Goal: Information Seeking & Learning: Check status

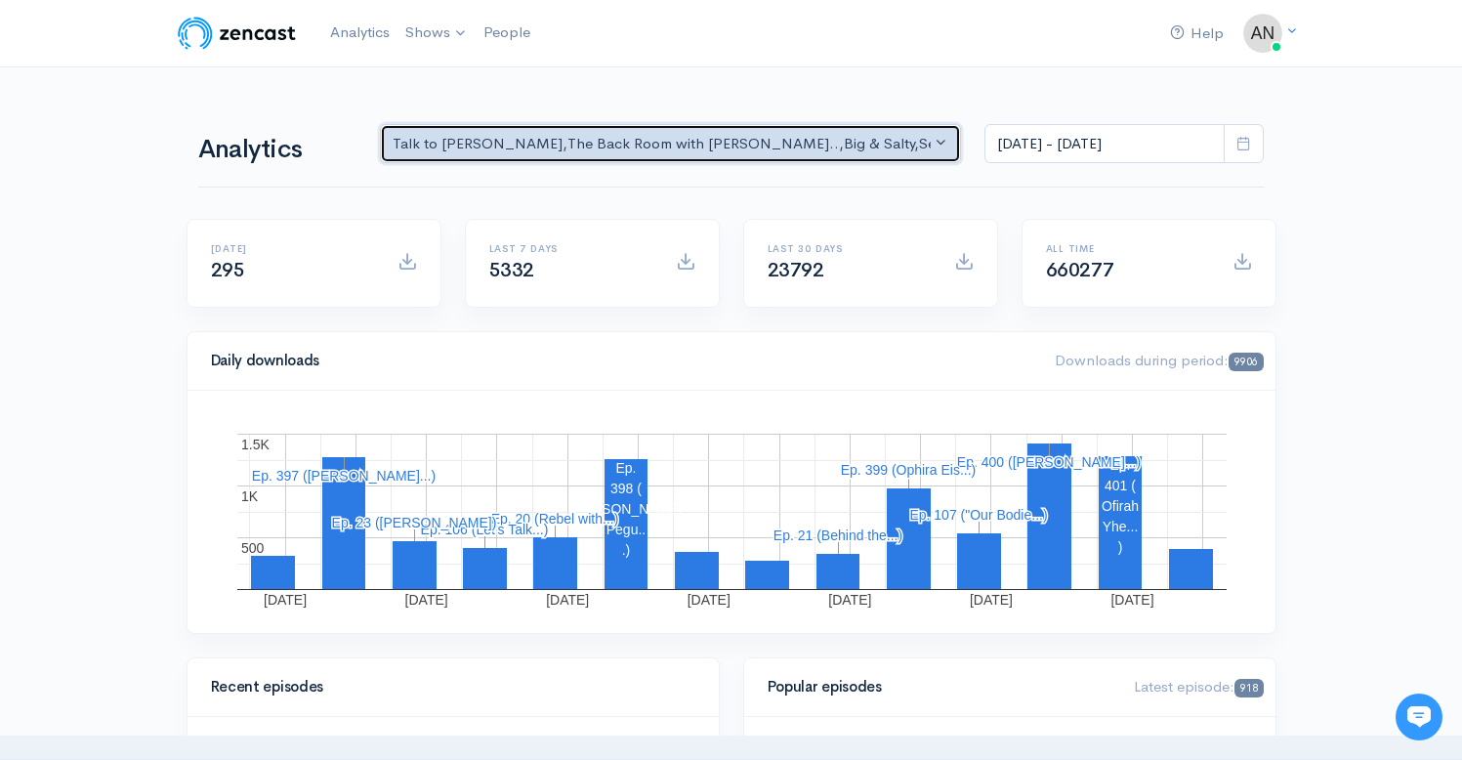
click at [743, 134] on div "Talk to [PERSON_NAME] , The Back Room with [PERSON_NAME].. , Big & Salty , Seri…" at bounding box center [662, 144] width 539 height 22
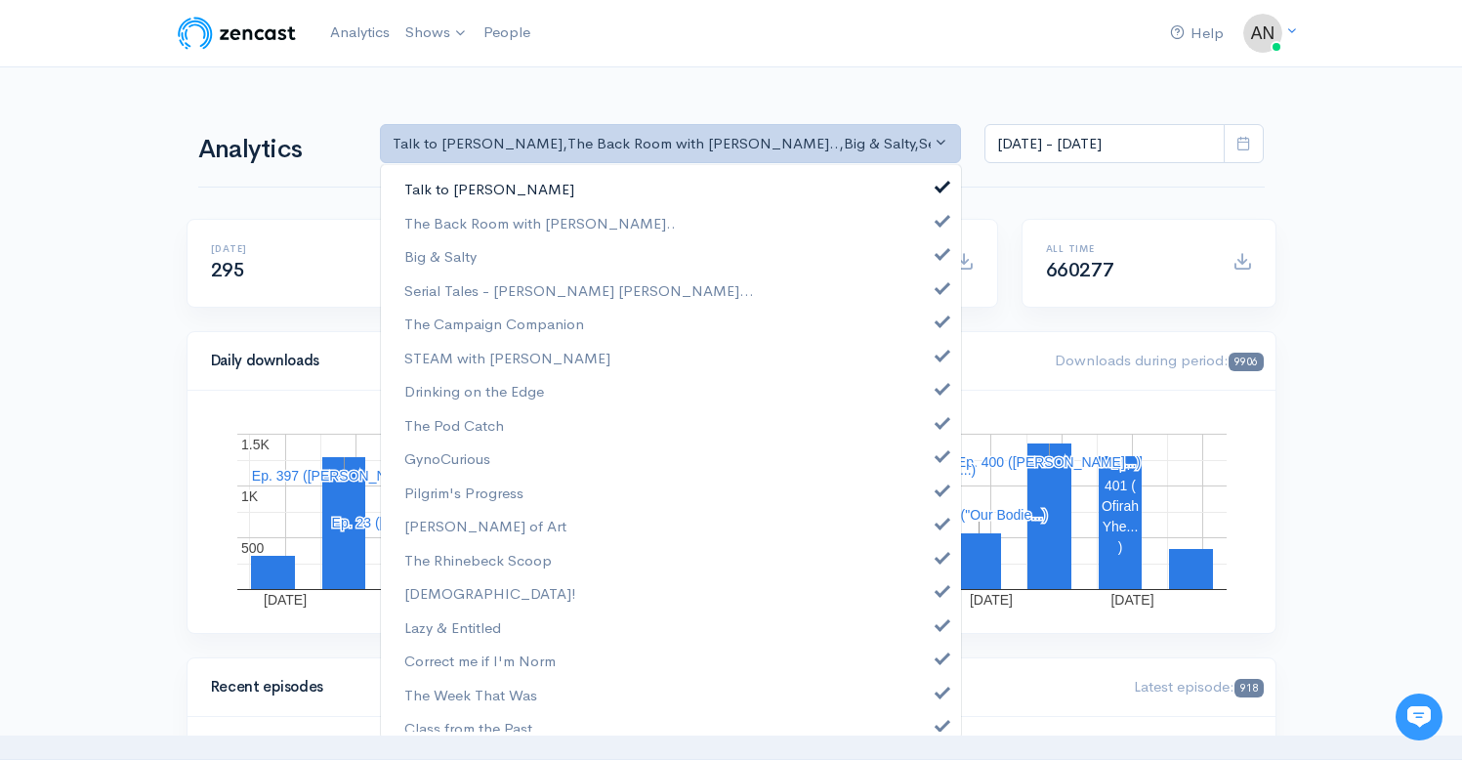
click at [938, 182] on span at bounding box center [942, 184] width 8 height 15
select select "10316"
click at [938, 248] on span at bounding box center [942, 251] width 8 height 15
click at [938, 290] on span at bounding box center [942, 285] width 8 height 15
click at [938, 321] on span at bounding box center [942, 318] width 8 height 15
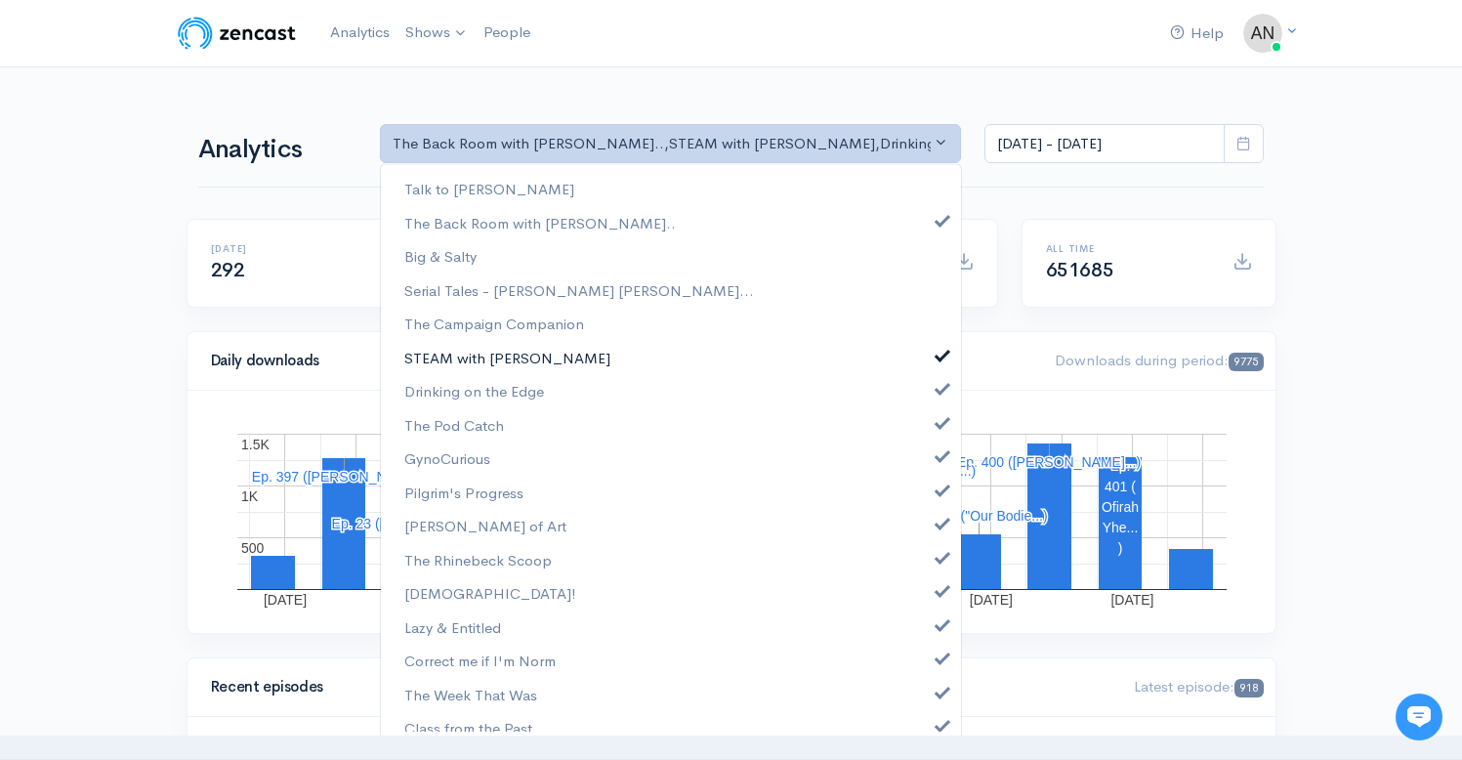
click at [938, 354] on span at bounding box center [942, 353] width 8 height 15
click at [938, 388] on span at bounding box center [942, 386] width 8 height 15
click at [938, 418] on span at bounding box center [942, 420] width 8 height 15
click at [938, 455] on span at bounding box center [942, 453] width 8 height 15
click at [938, 491] on span at bounding box center [942, 487] width 8 height 15
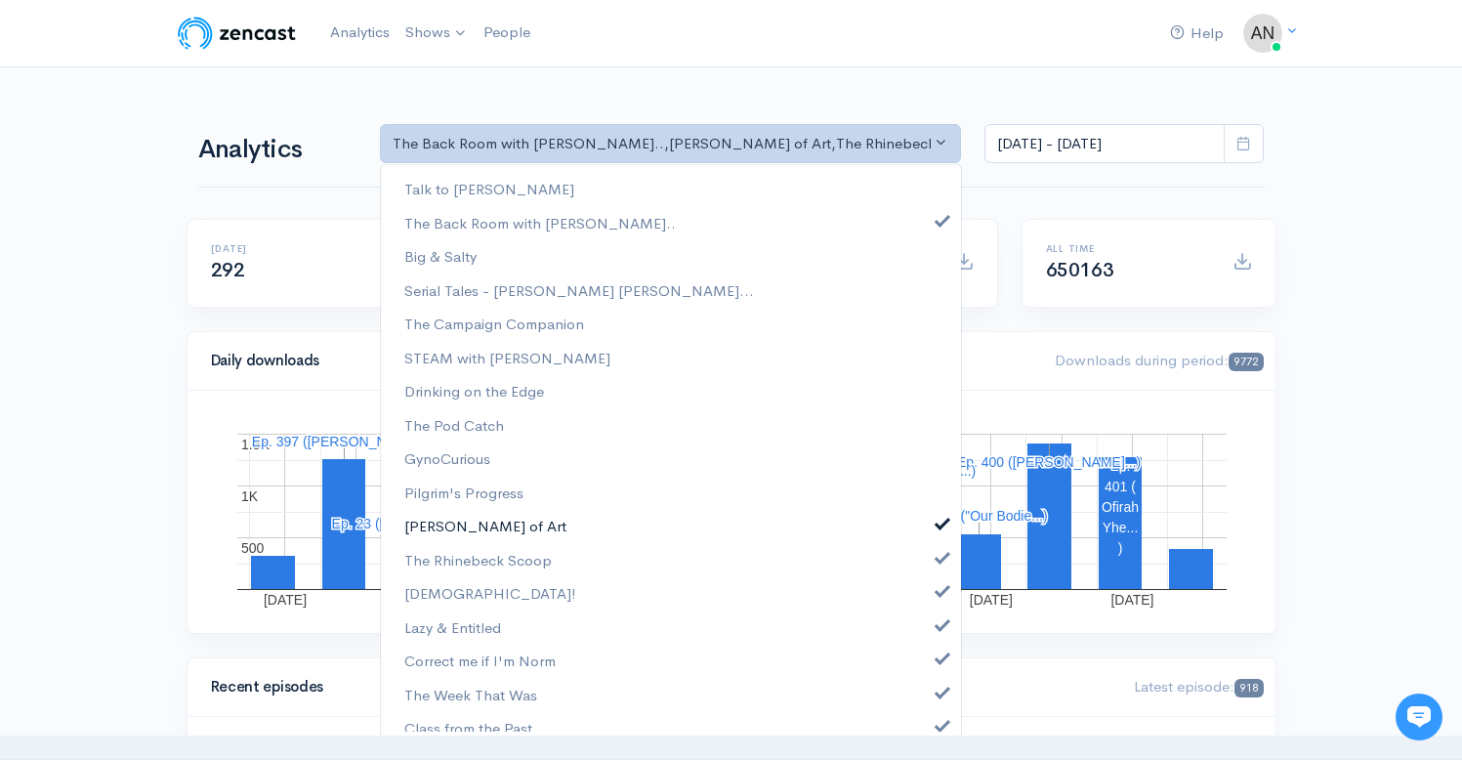
click at [938, 525] on span at bounding box center [942, 521] width 8 height 15
click at [938, 559] on span at bounding box center [942, 555] width 8 height 15
click at [938, 591] on span at bounding box center [942, 588] width 8 height 15
click at [938, 621] on span at bounding box center [942, 622] width 8 height 15
click at [938, 656] on span at bounding box center [942, 655] width 8 height 15
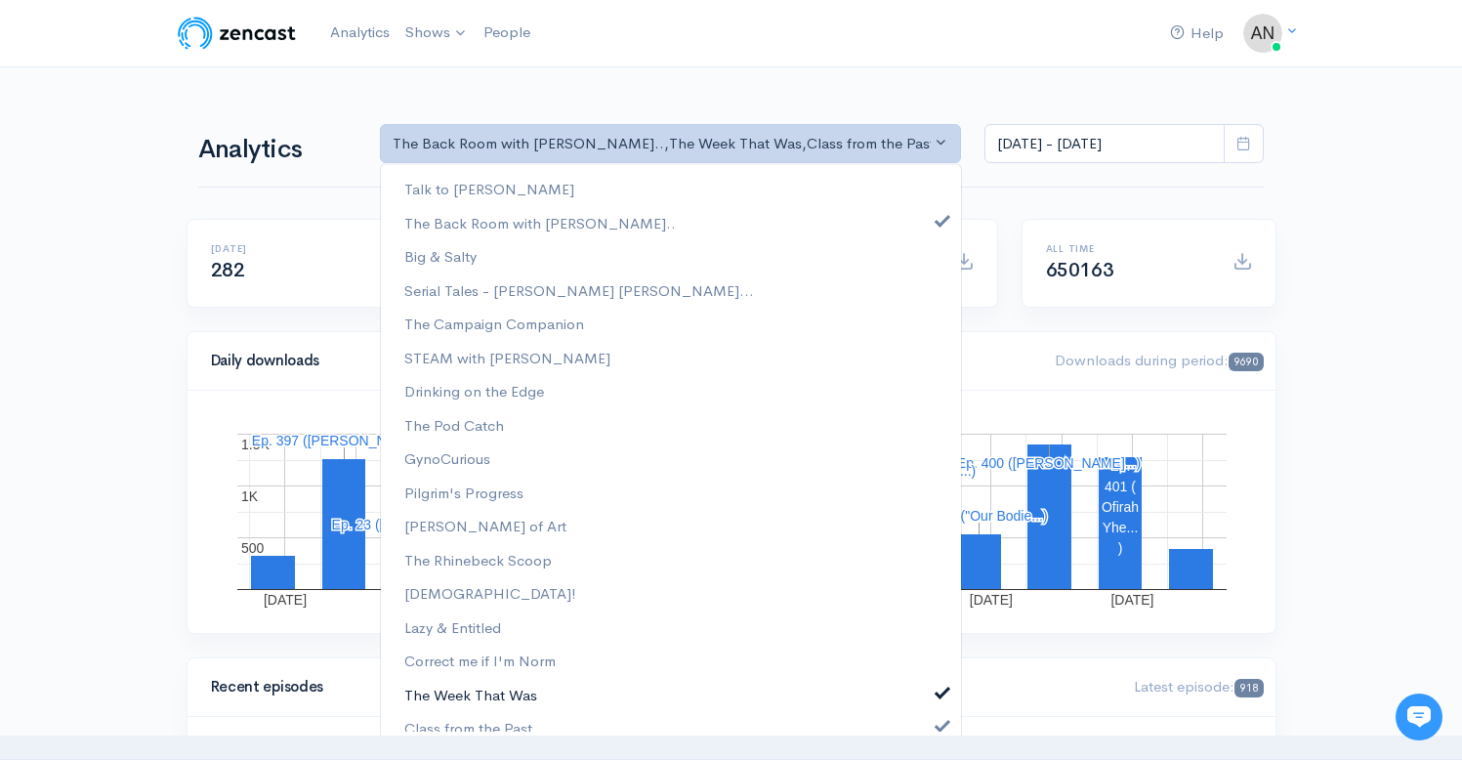
click at [926, 683] on link "The Week That Was" at bounding box center [671, 695] width 580 height 34
click at [923, 720] on link "Class from the Past" at bounding box center [671, 728] width 580 height 34
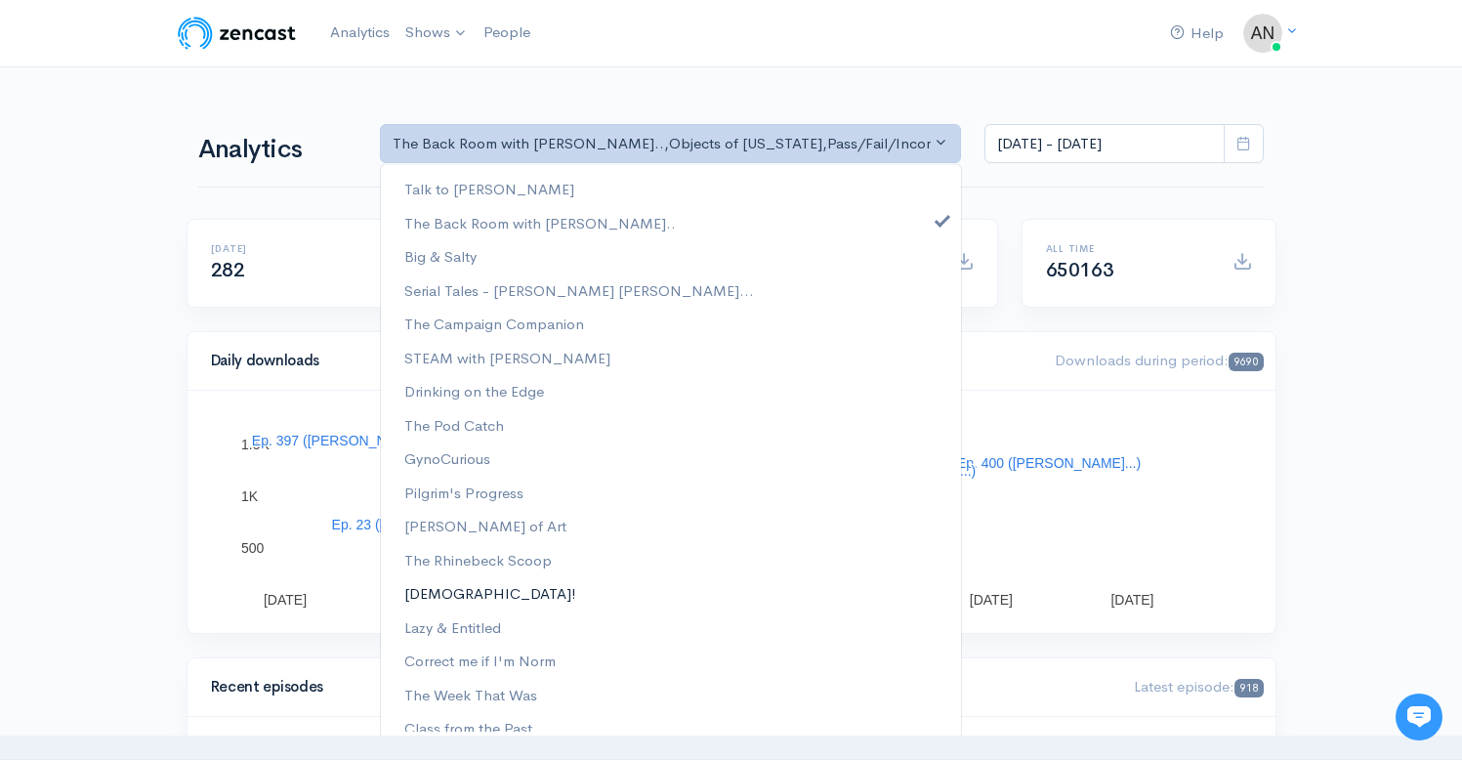
scroll to position [250, 0]
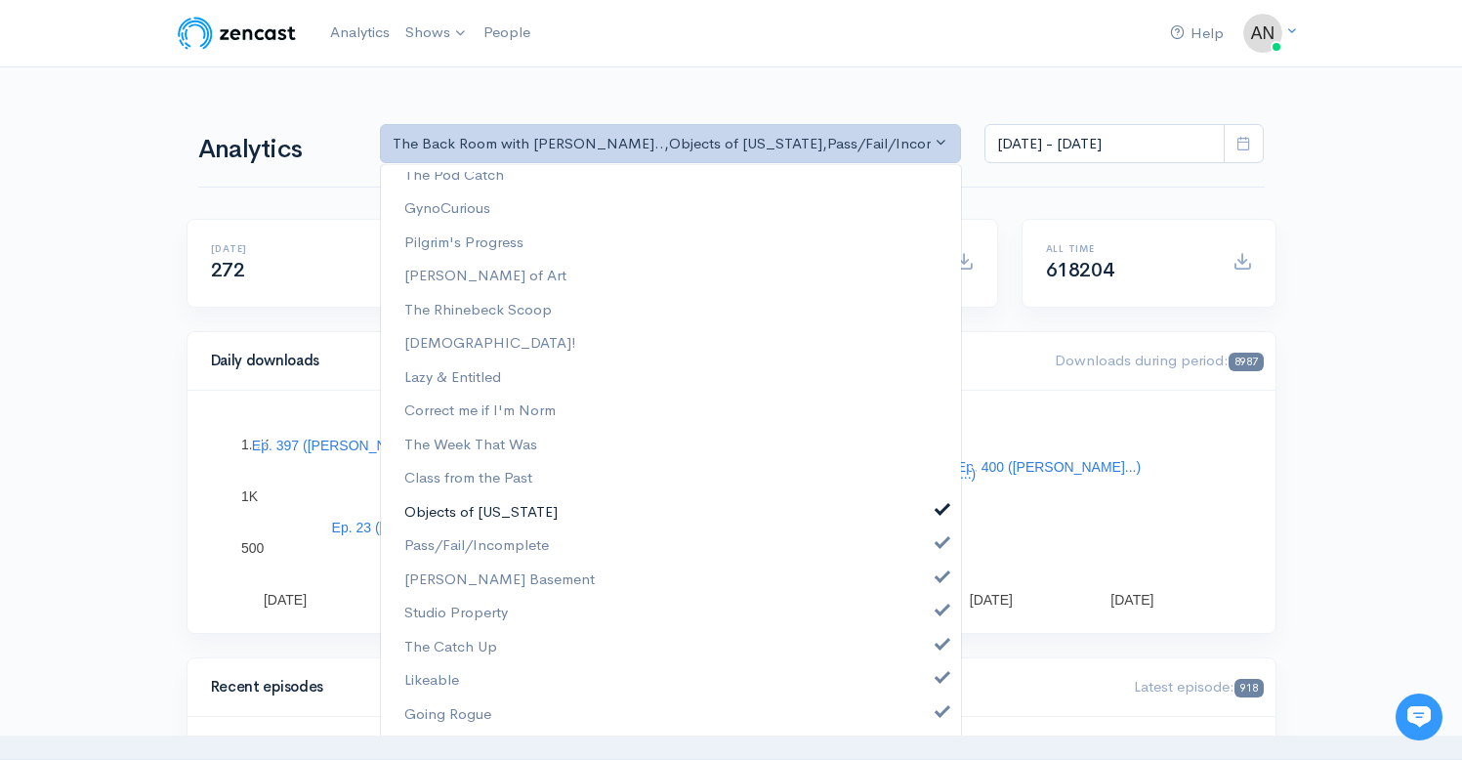
click at [938, 509] on span at bounding box center [942, 507] width 8 height 15
click at [938, 544] on span at bounding box center [942, 540] width 8 height 15
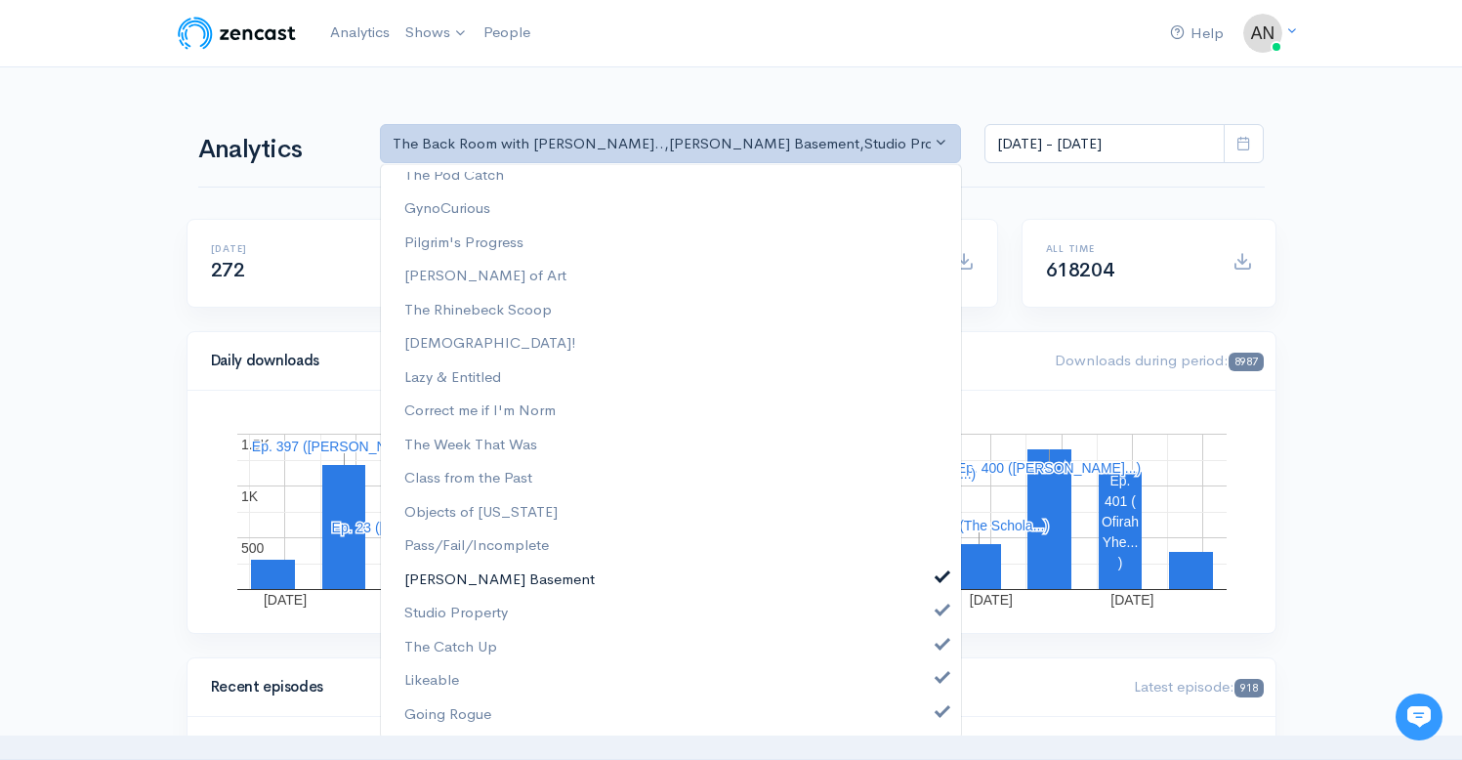
click at [938, 577] on span at bounding box center [942, 574] width 8 height 15
click at [938, 615] on span at bounding box center [942, 607] width 8 height 15
click at [938, 642] on span at bounding box center [942, 642] width 8 height 15
click at [926, 688] on link "Likeable" at bounding box center [671, 680] width 580 height 34
click at [926, 724] on link "Going Rogue" at bounding box center [671, 714] width 580 height 34
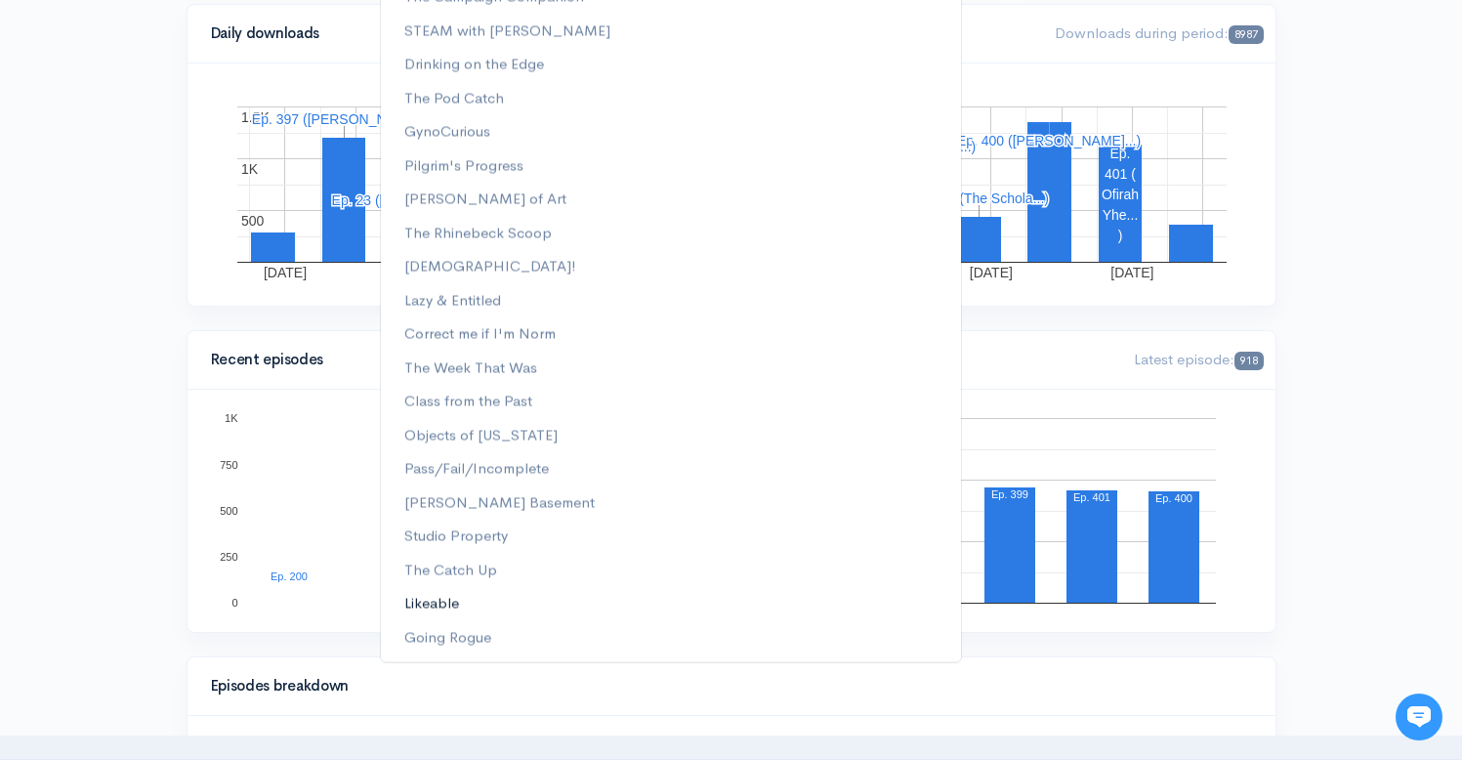
scroll to position [0, 0]
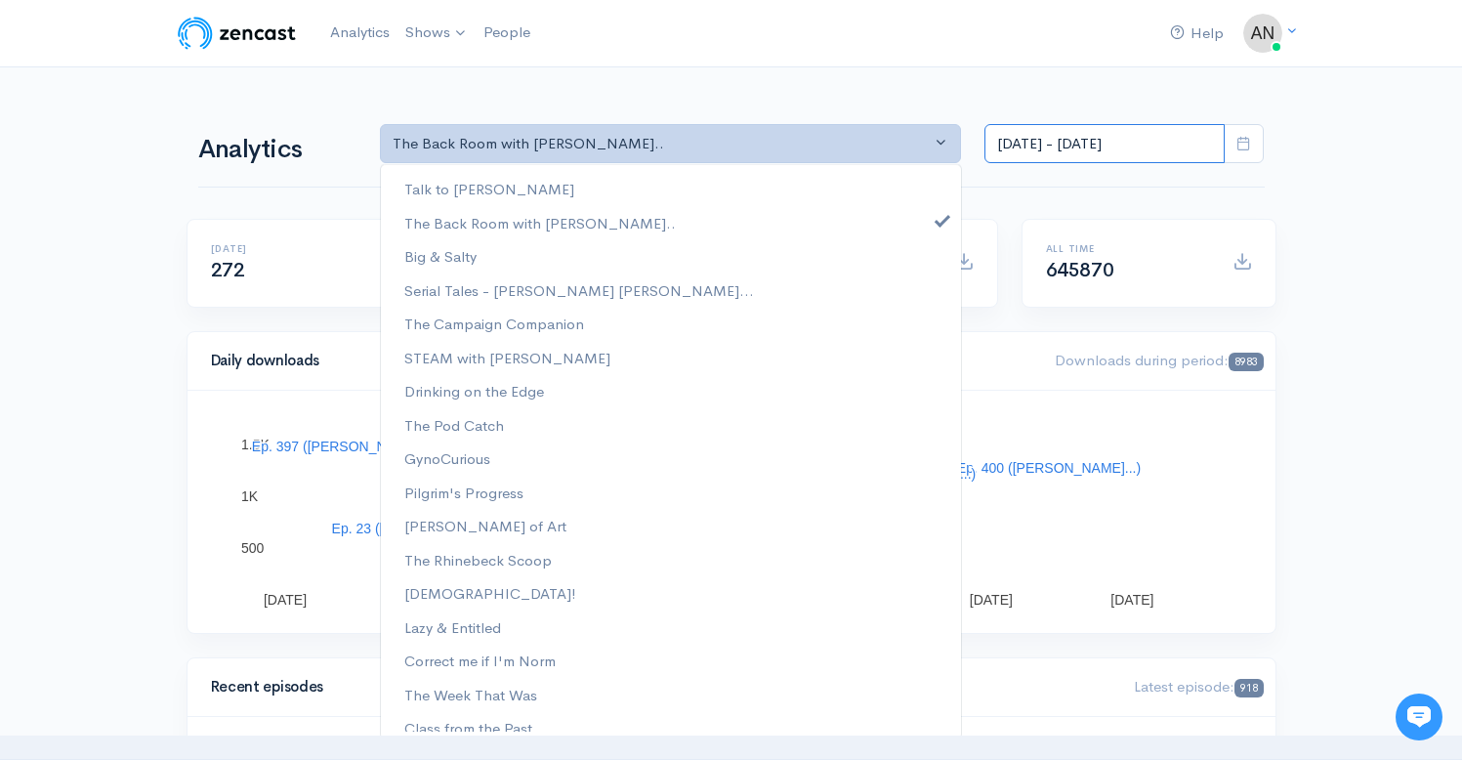
click at [1085, 149] on input "[DATE] - [DATE]" at bounding box center [1104, 144] width 240 height 40
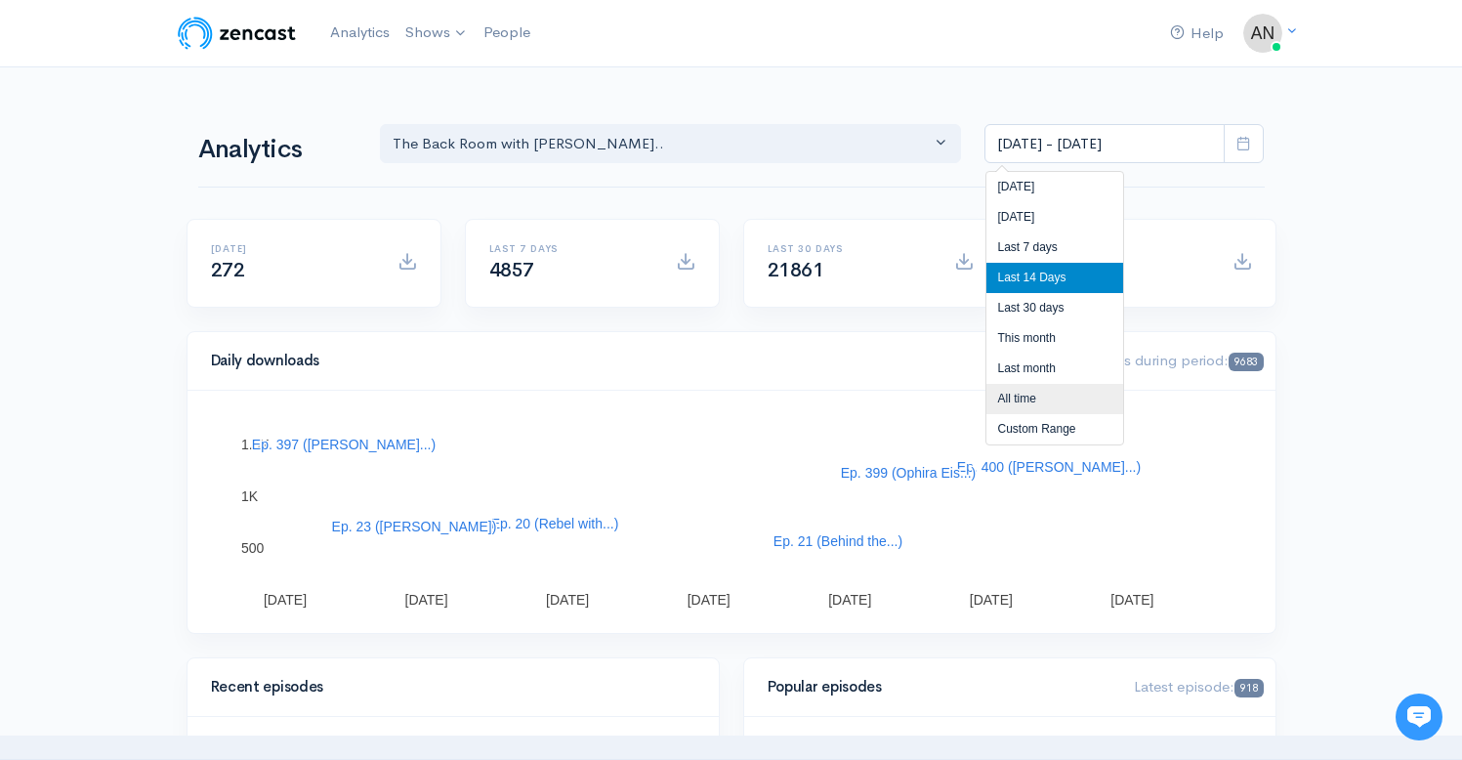
click at [1026, 399] on li "All time" at bounding box center [1054, 399] width 137 height 30
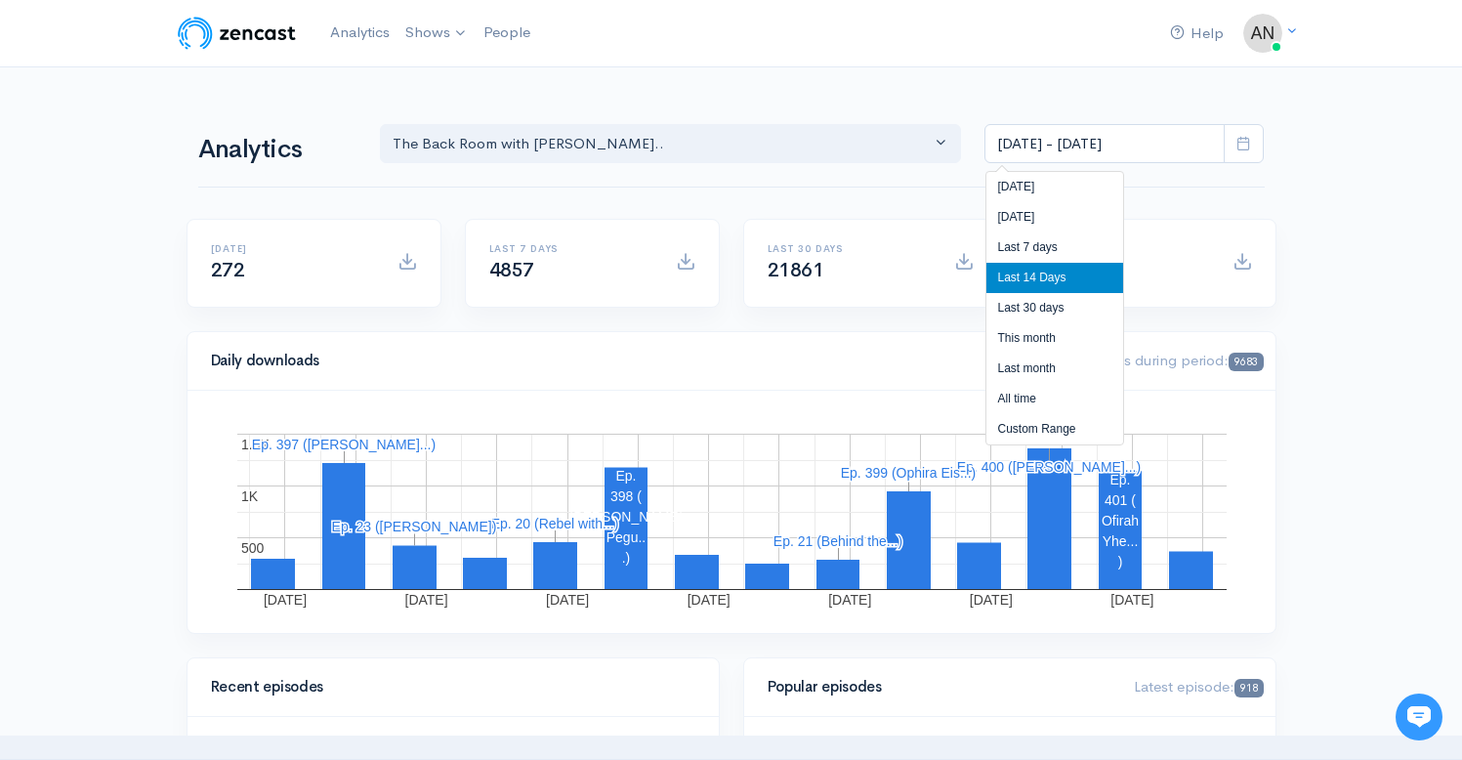
type input "[DATE] - [DATE]"
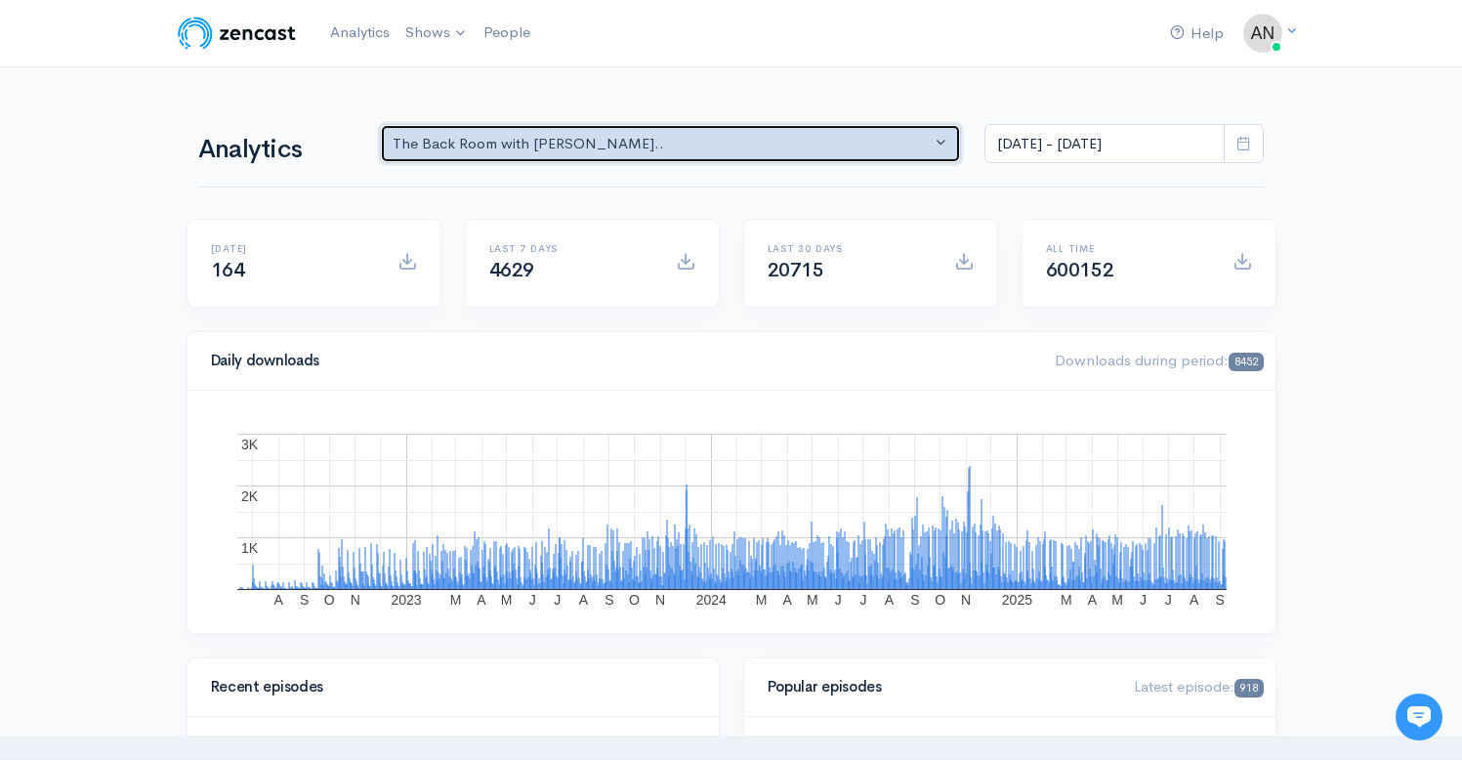
click at [647, 139] on div "The Back Room with [PERSON_NAME].." at bounding box center [662, 144] width 539 height 22
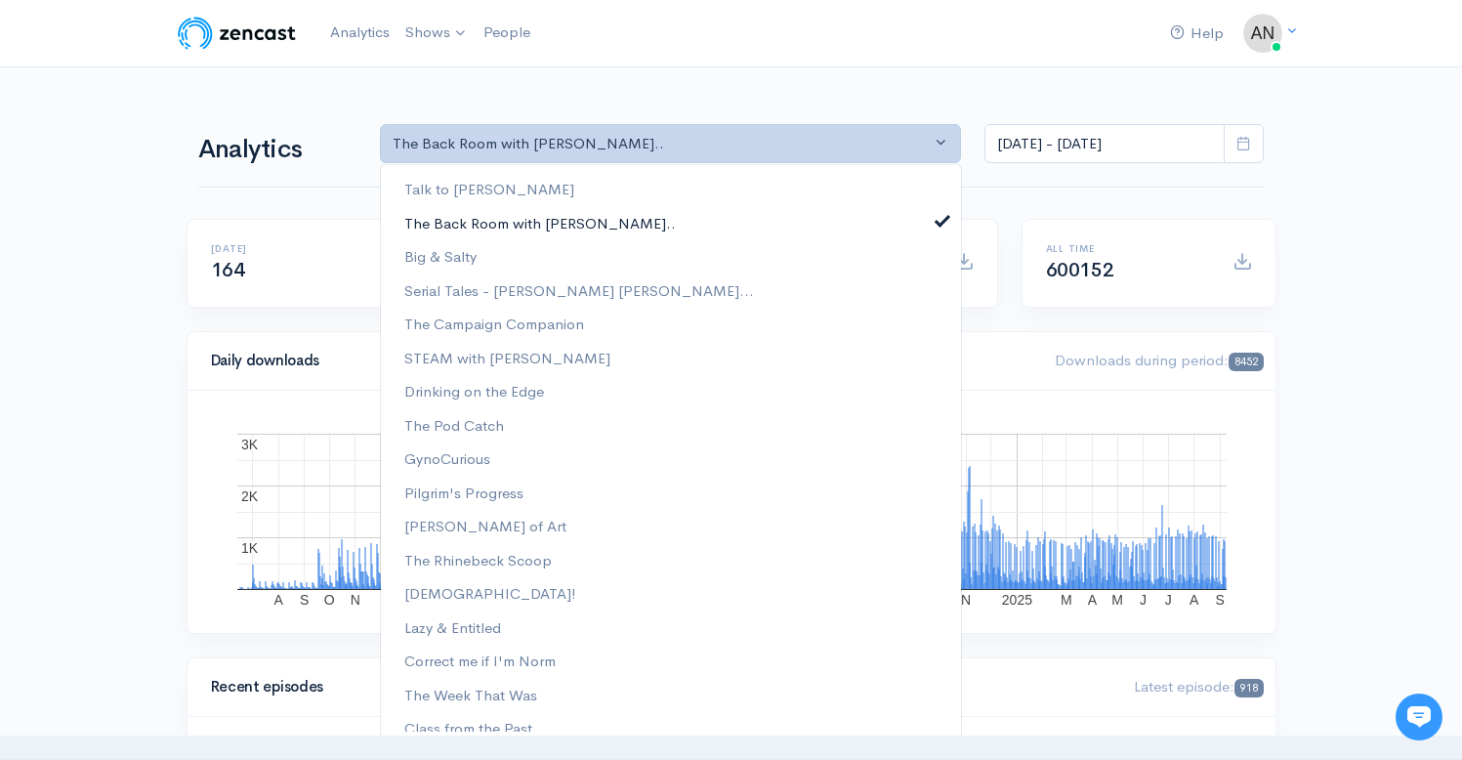
click at [930, 227] on link "The Back Room with [PERSON_NAME].." at bounding box center [671, 223] width 580 height 34
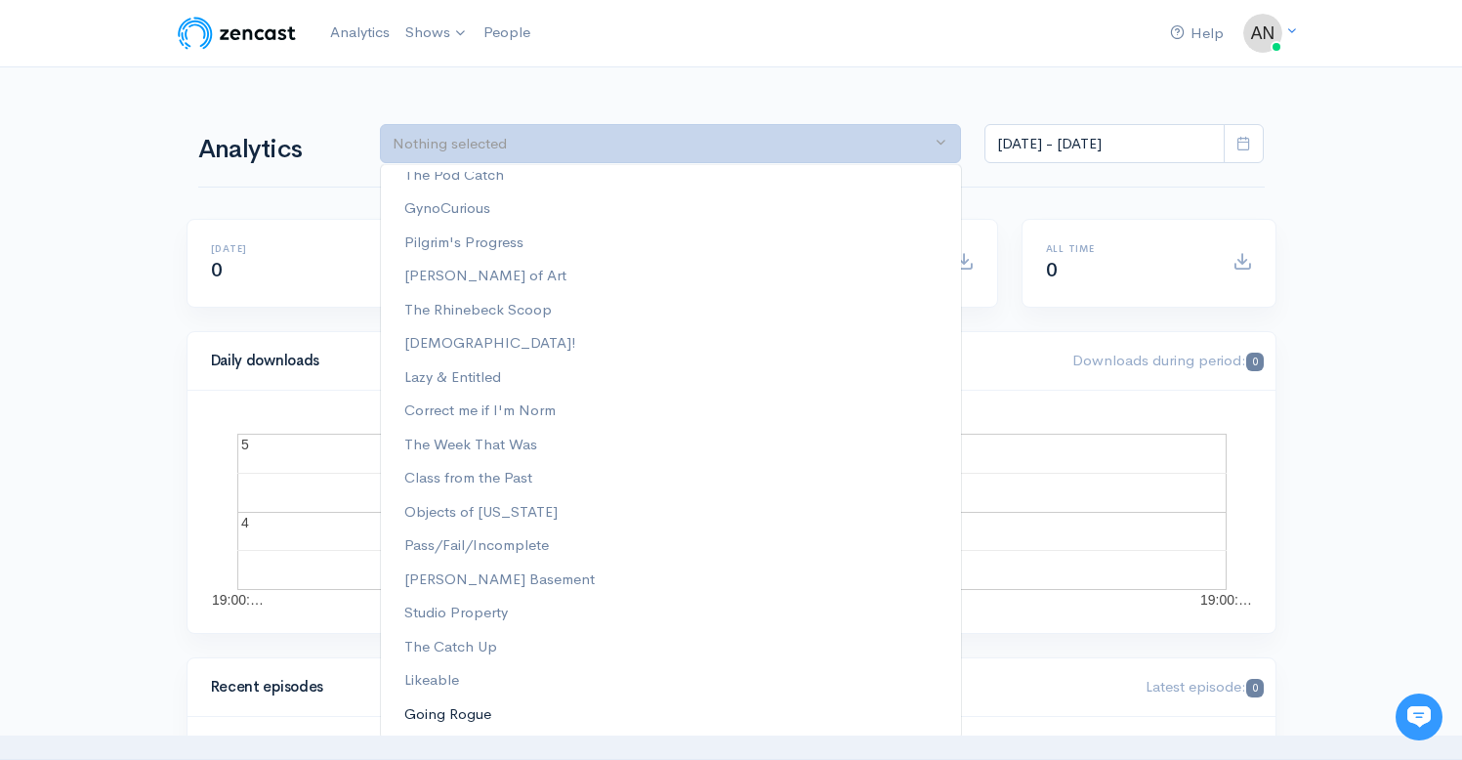
click at [461, 718] on span "Going Rogue" at bounding box center [447, 714] width 87 height 22
select select "15466"
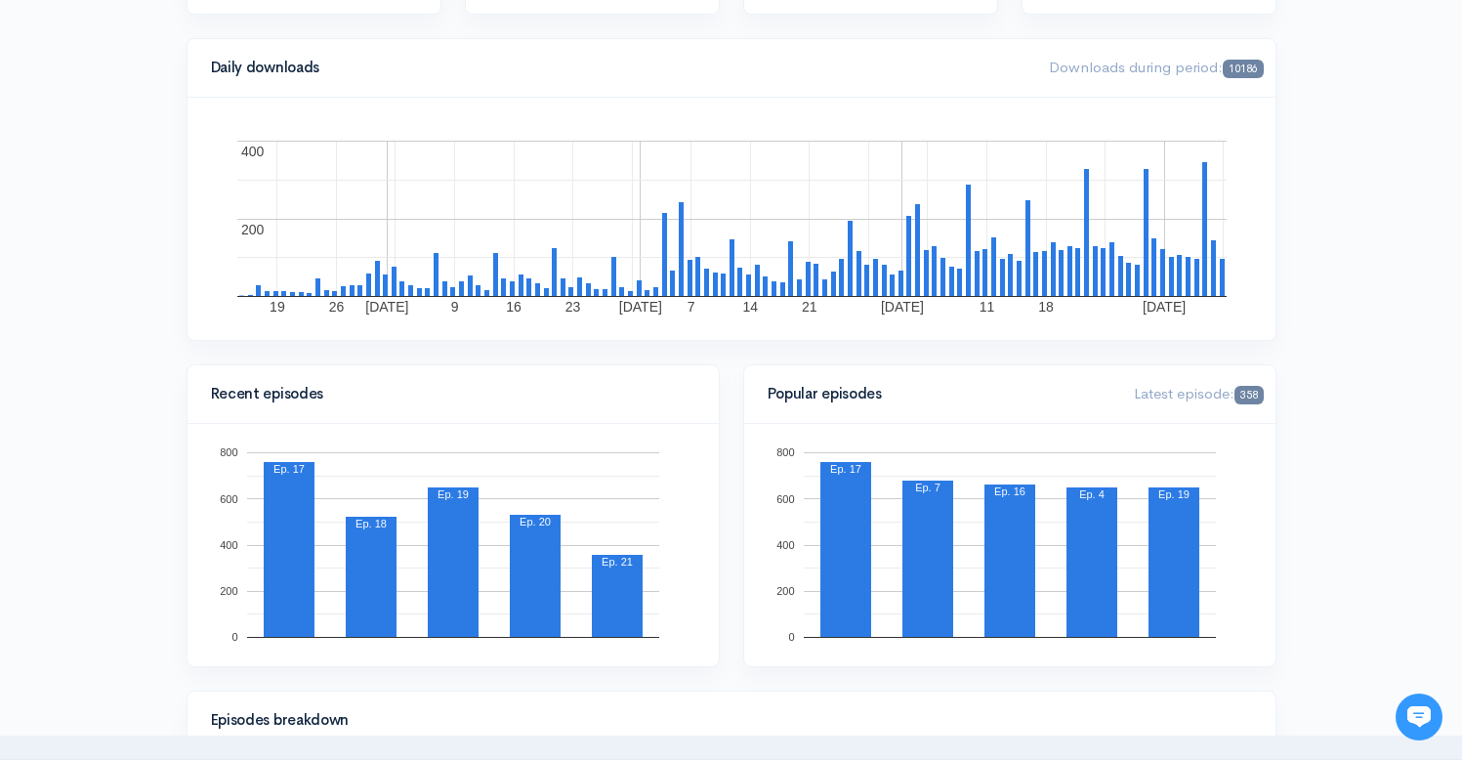
scroll to position [0, 0]
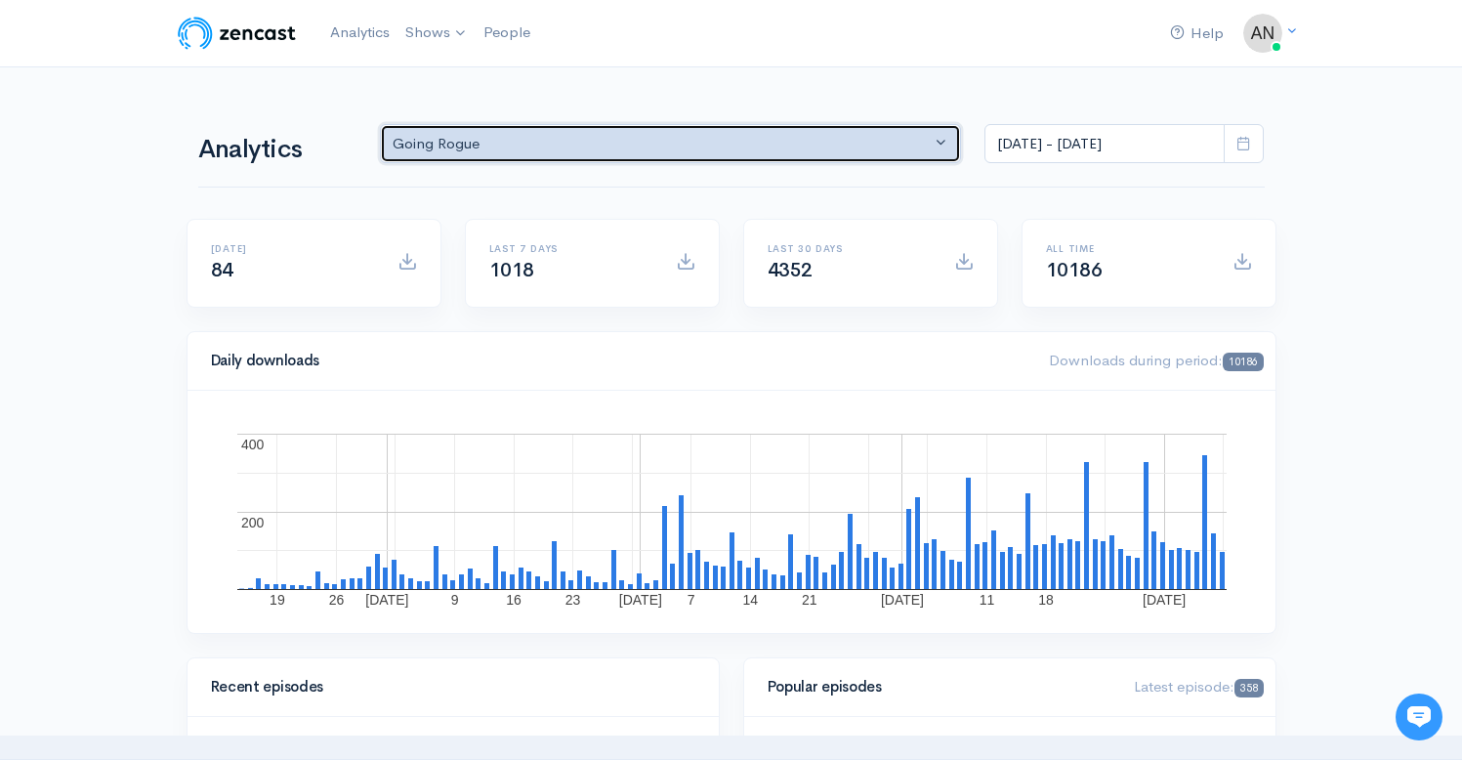
click at [617, 139] on div "Going Rogue" at bounding box center [662, 144] width 539 height 22
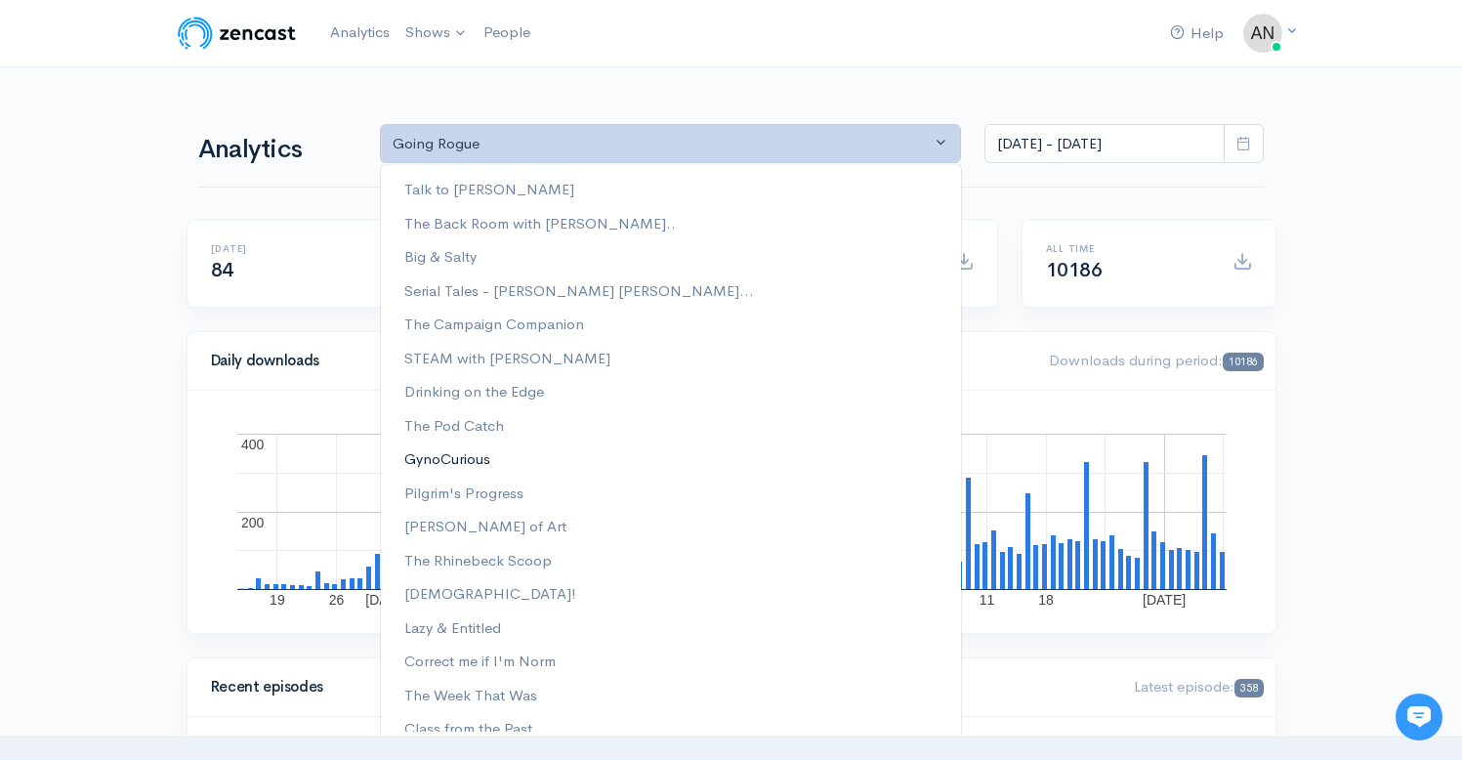
scroll to position [250, 0]
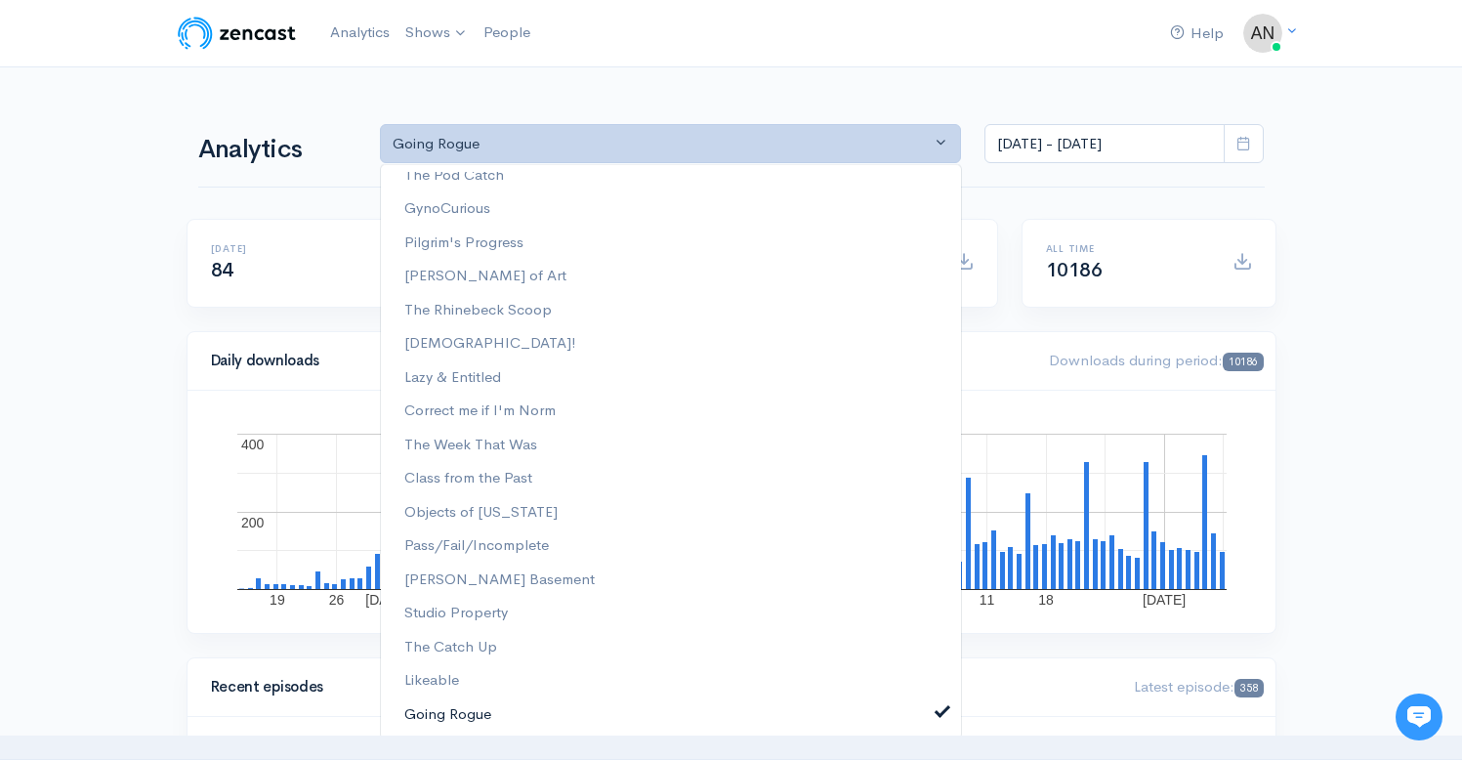
click at [927, 720] on link "Going Rogue" at bounding box center [671, 714] width 580 height 34
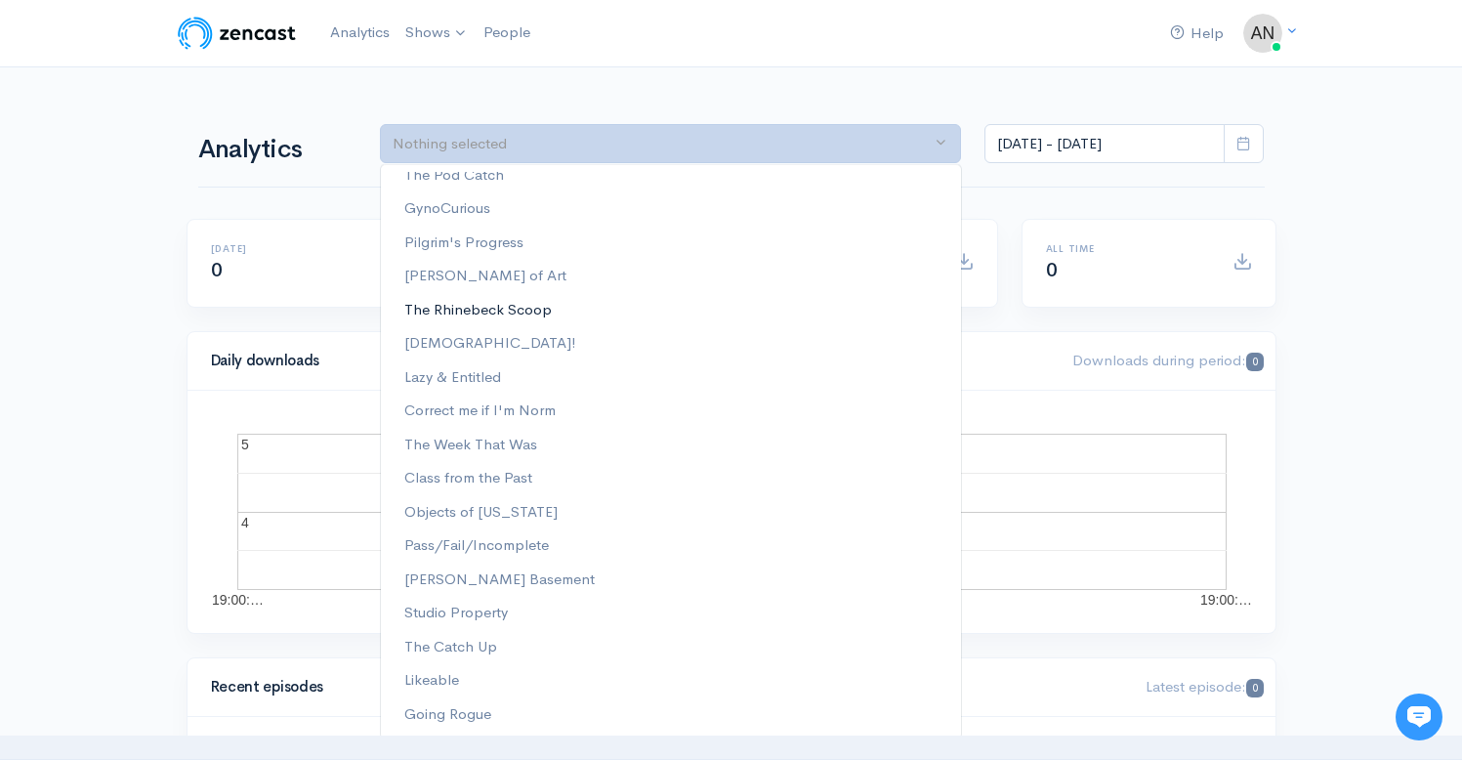
click at [498, 310] on span "The Rhinebeck Scoop" at bounding box center [477, 310] width 147 height 22
select select "13481"
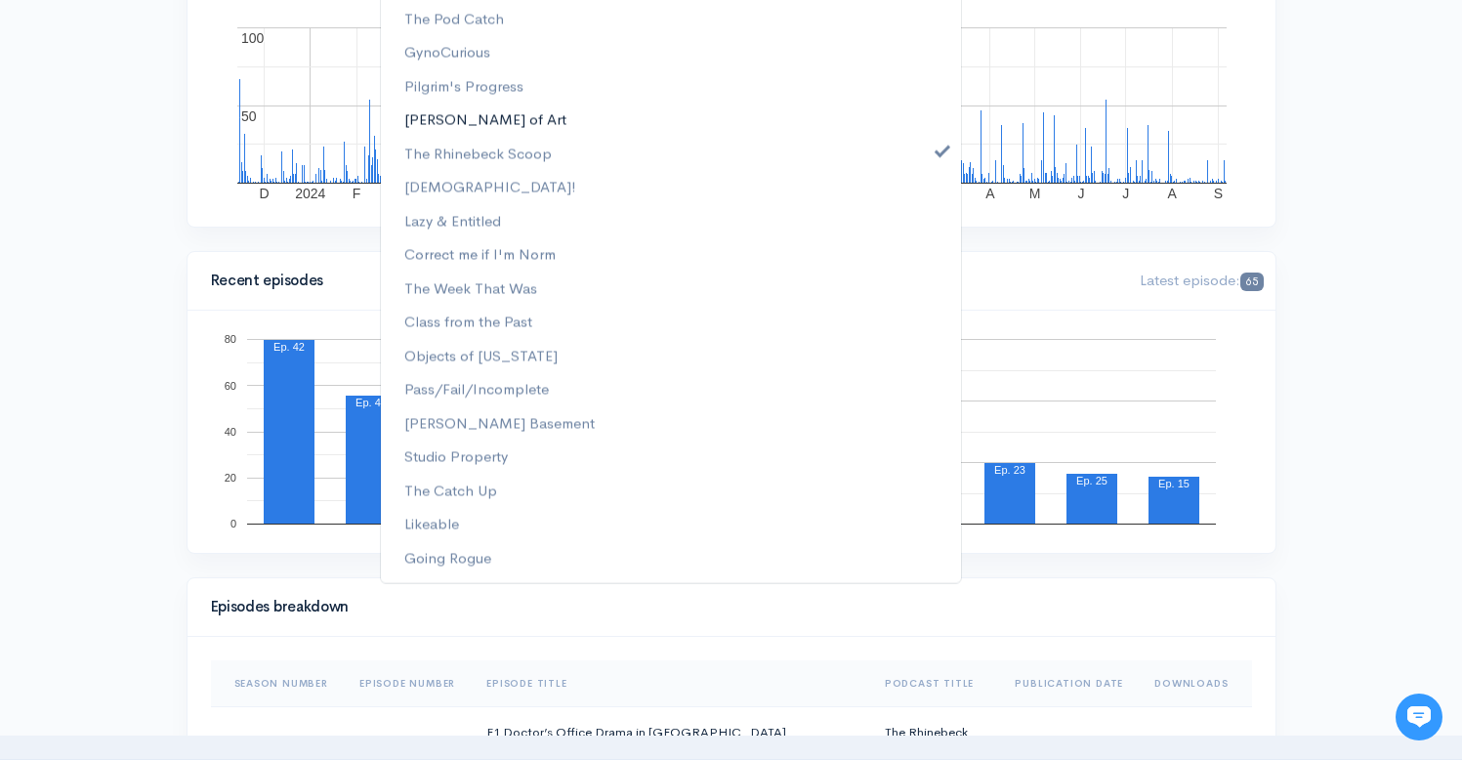
scroll to position [234, 0]
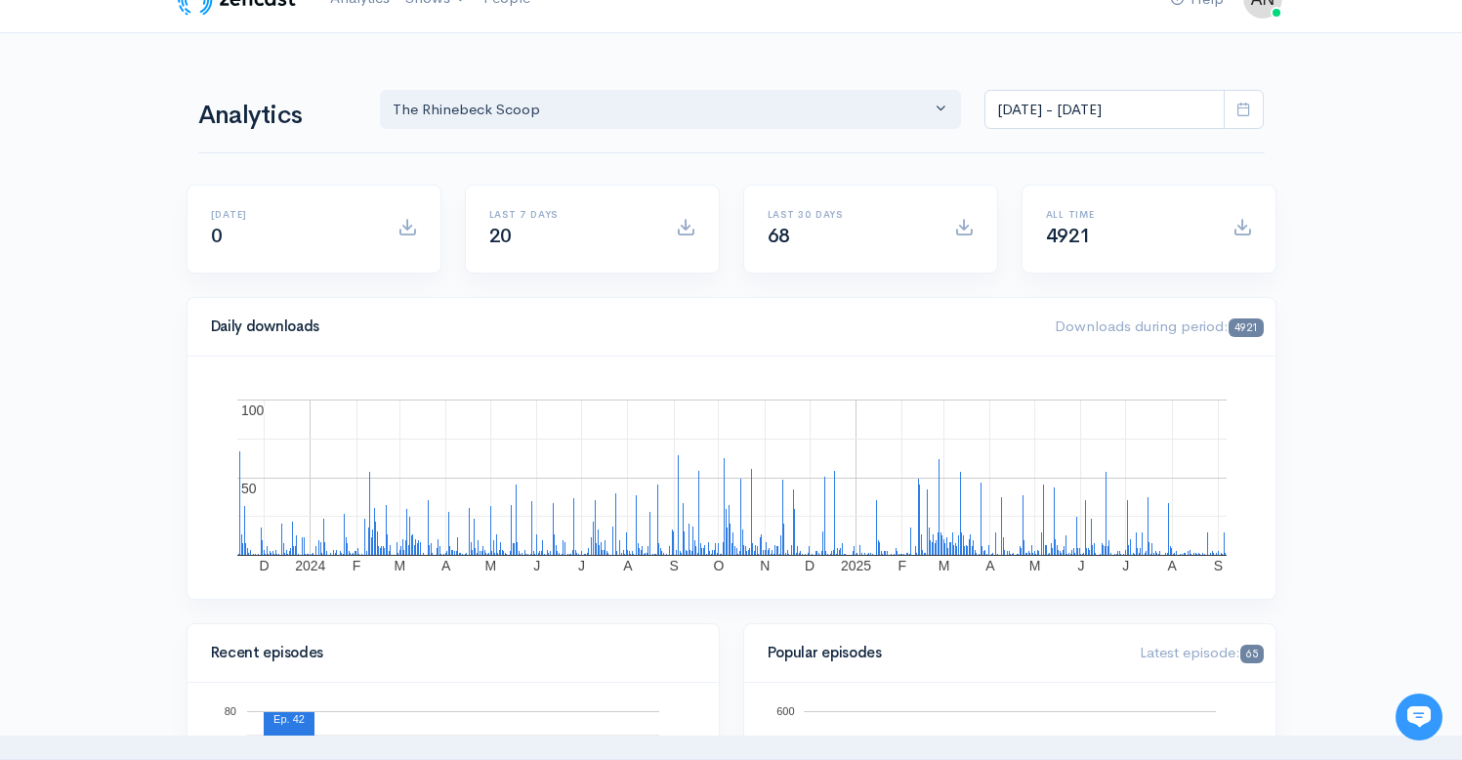
scroll to position [40, 0]
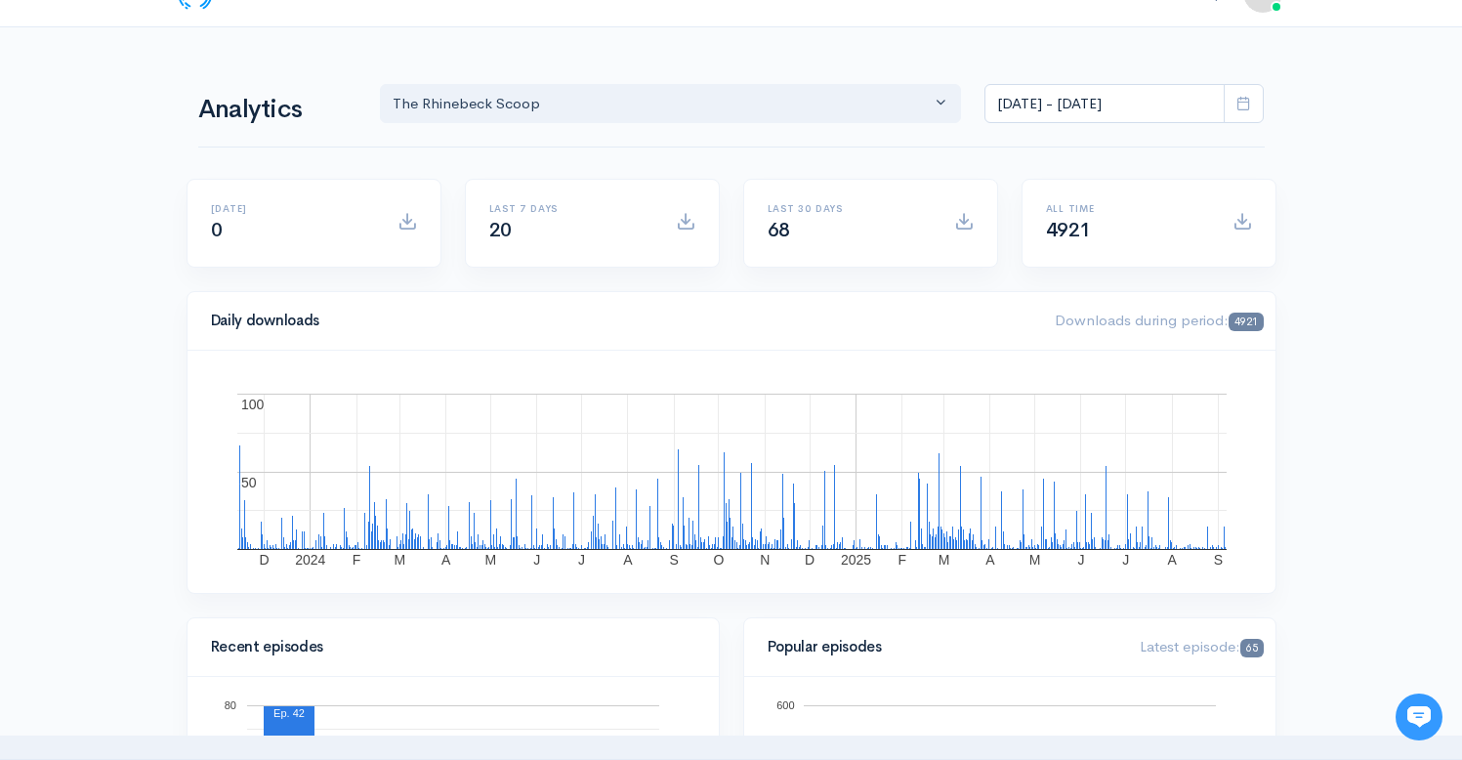
click at [1167, 524] on rect "A chart." at bounding box center [731, 471] width 989 height 156
click at [1166, 514] on rect "A chart." at bounding box center [731, 471] width 989 height 156
click at [1166, 518] on rect "A chart." at bounding box center [731, 471] width 989 height 156
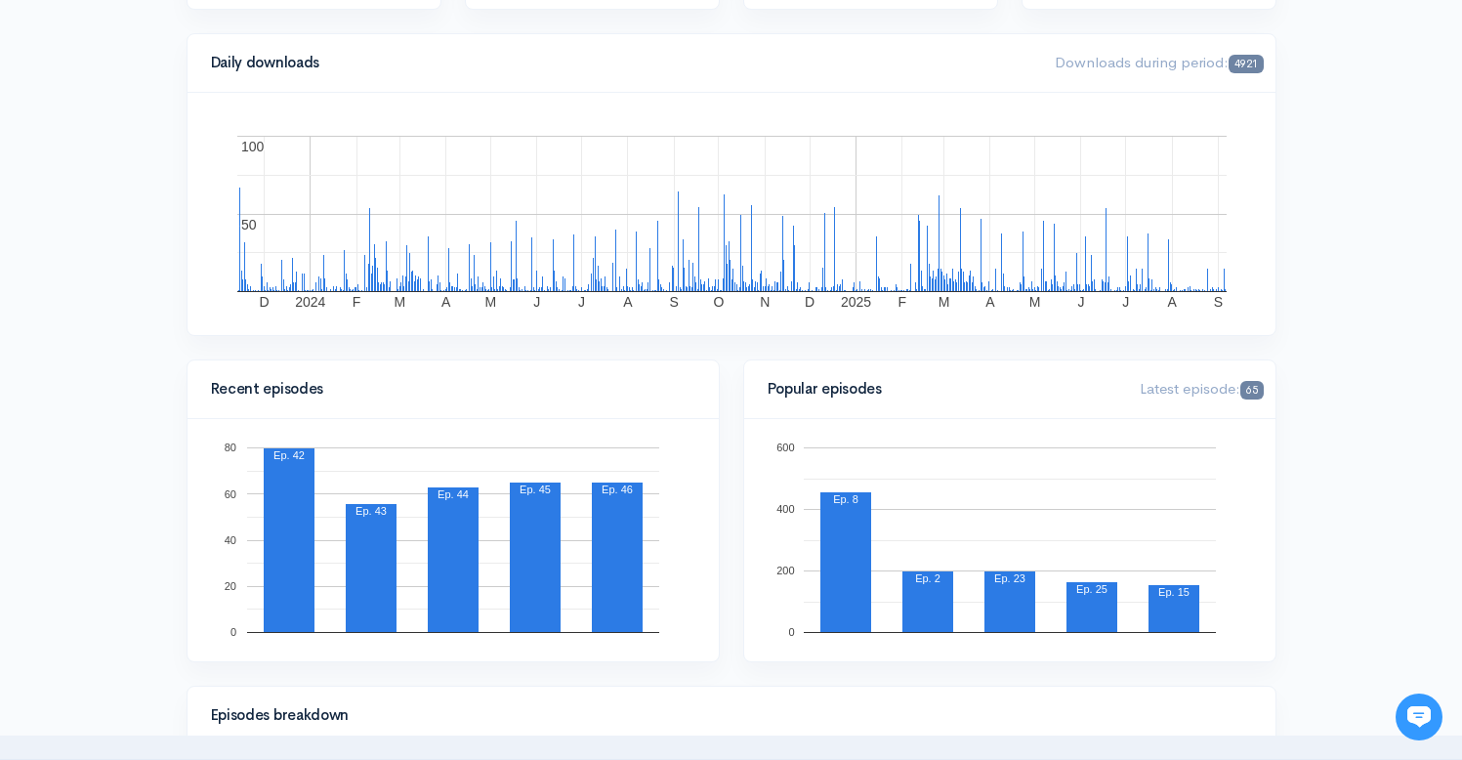
scroll to position [0, 0]
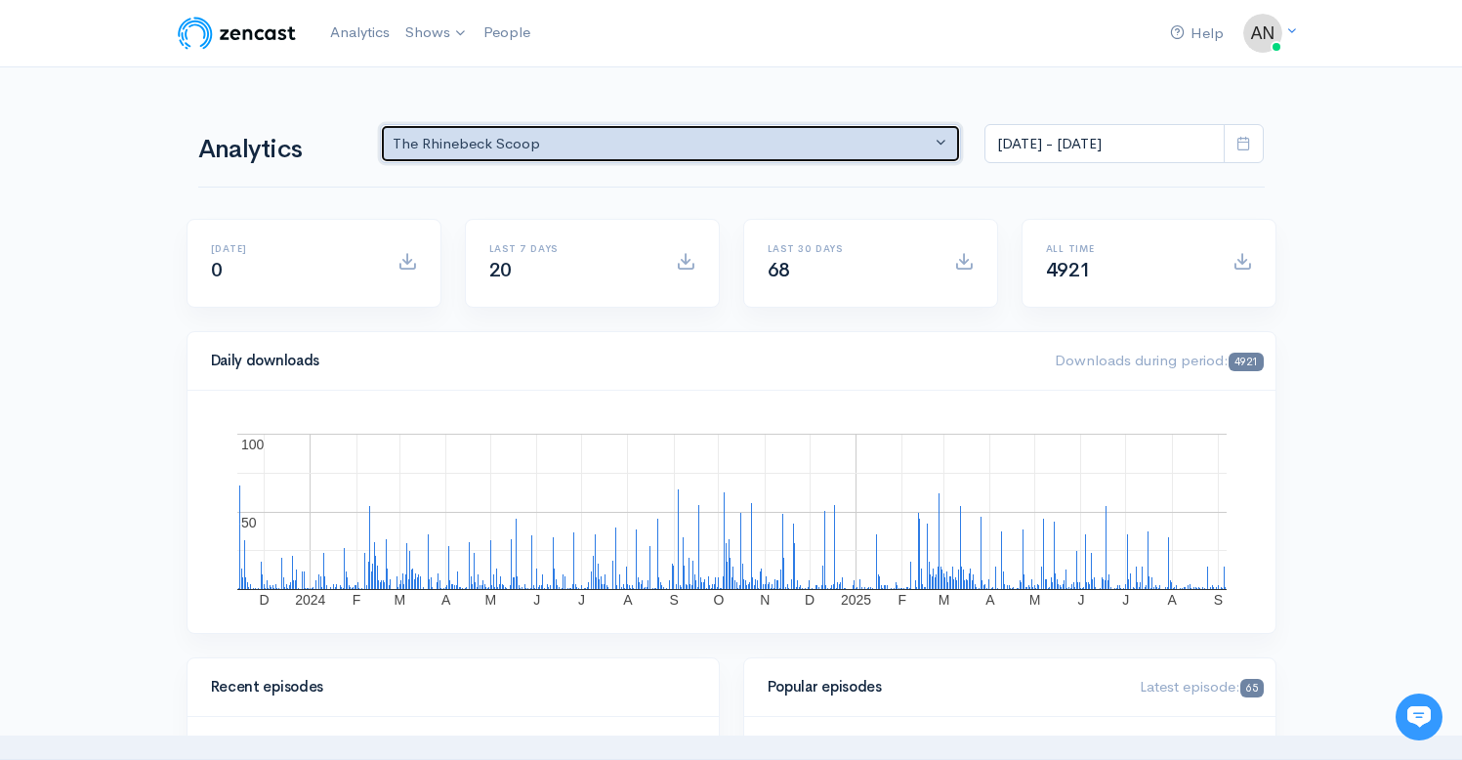
click at [640, 137] on div "The Rhinebeck Scoop" at bounding box center [662, 144] width 539 height 22
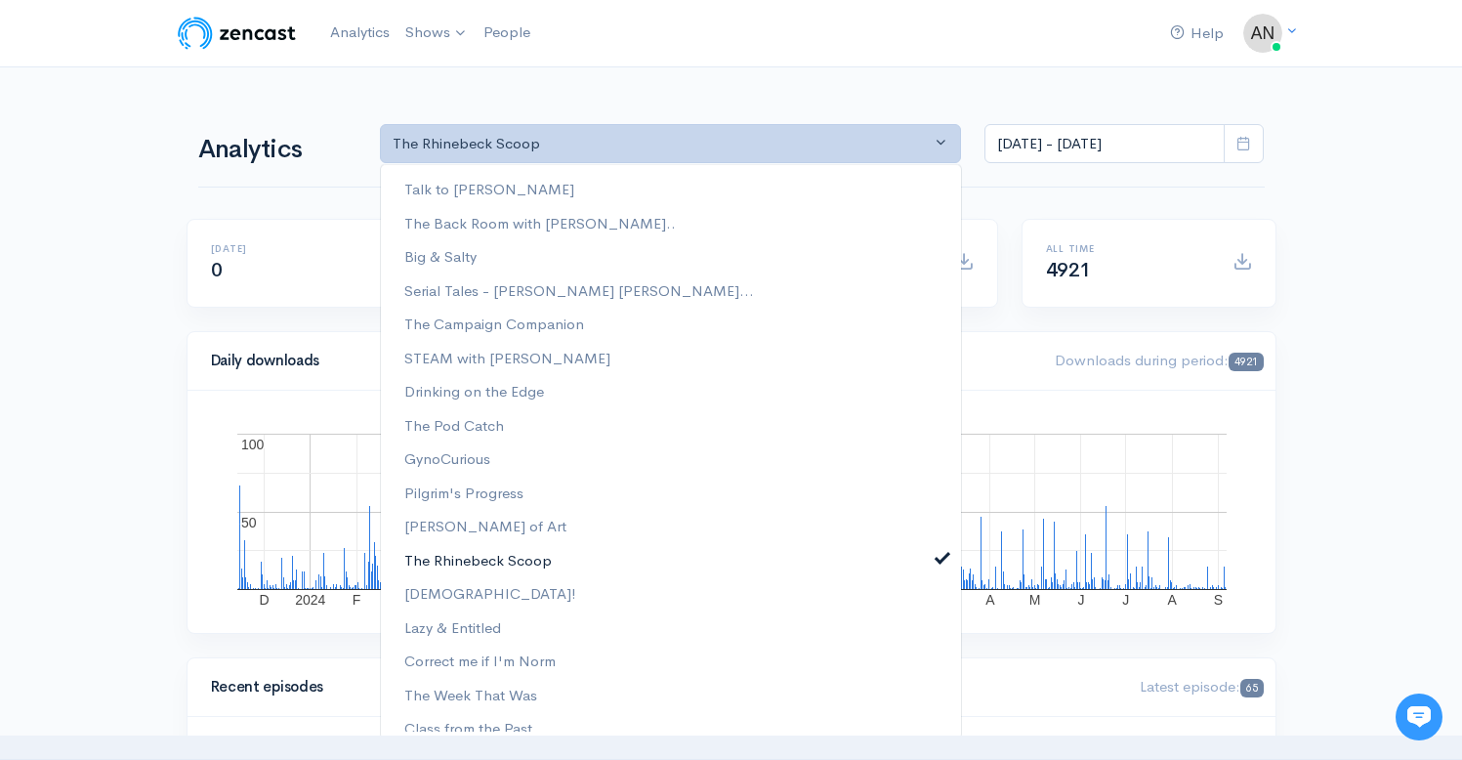
click at [927, 546] on link "The Rhinebeck Scoop" at bounding box center [671, 560] width 580 height 34
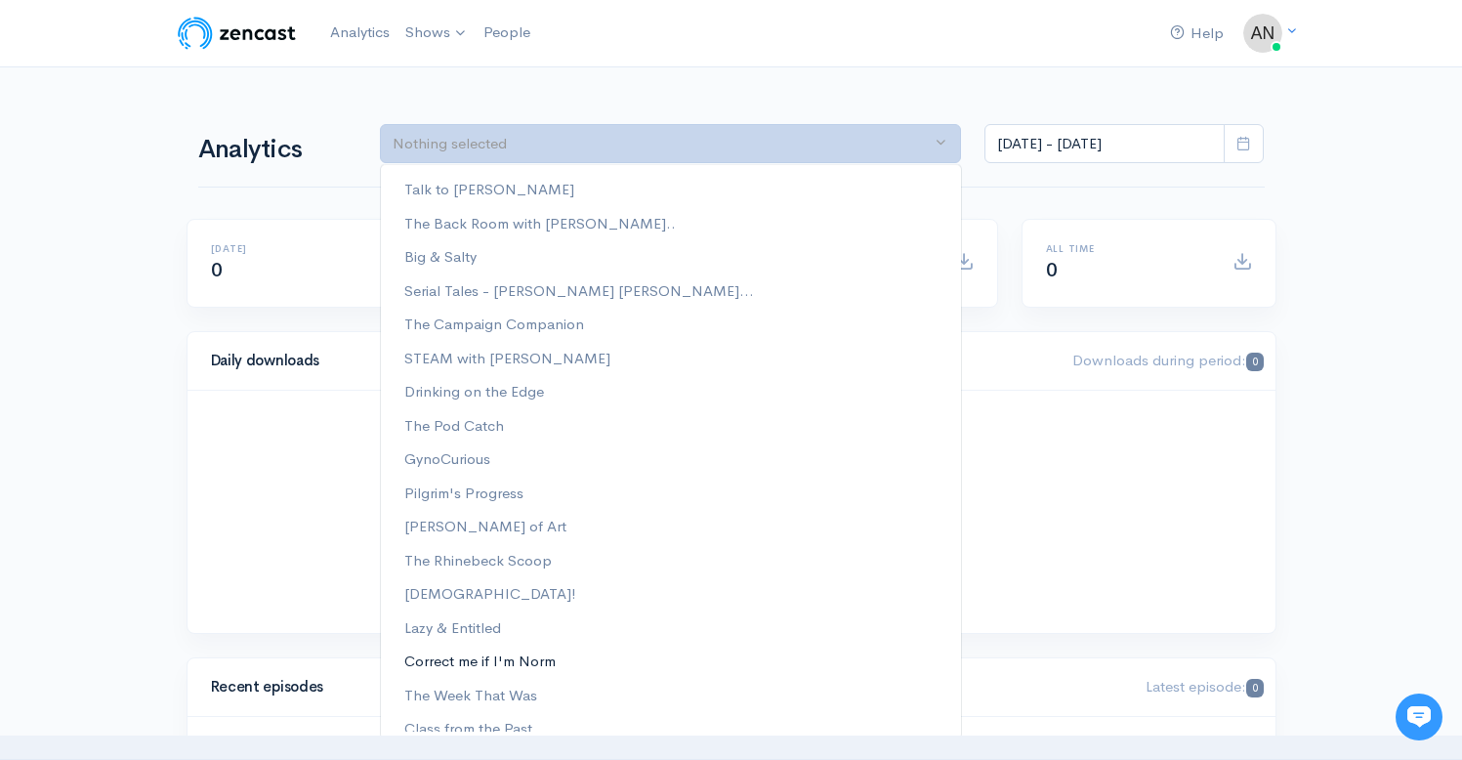
click at [515, 662] on span "Correct me if I'm Norm" at bounding box center [479, 660] width 151 height 22
select select "13974"
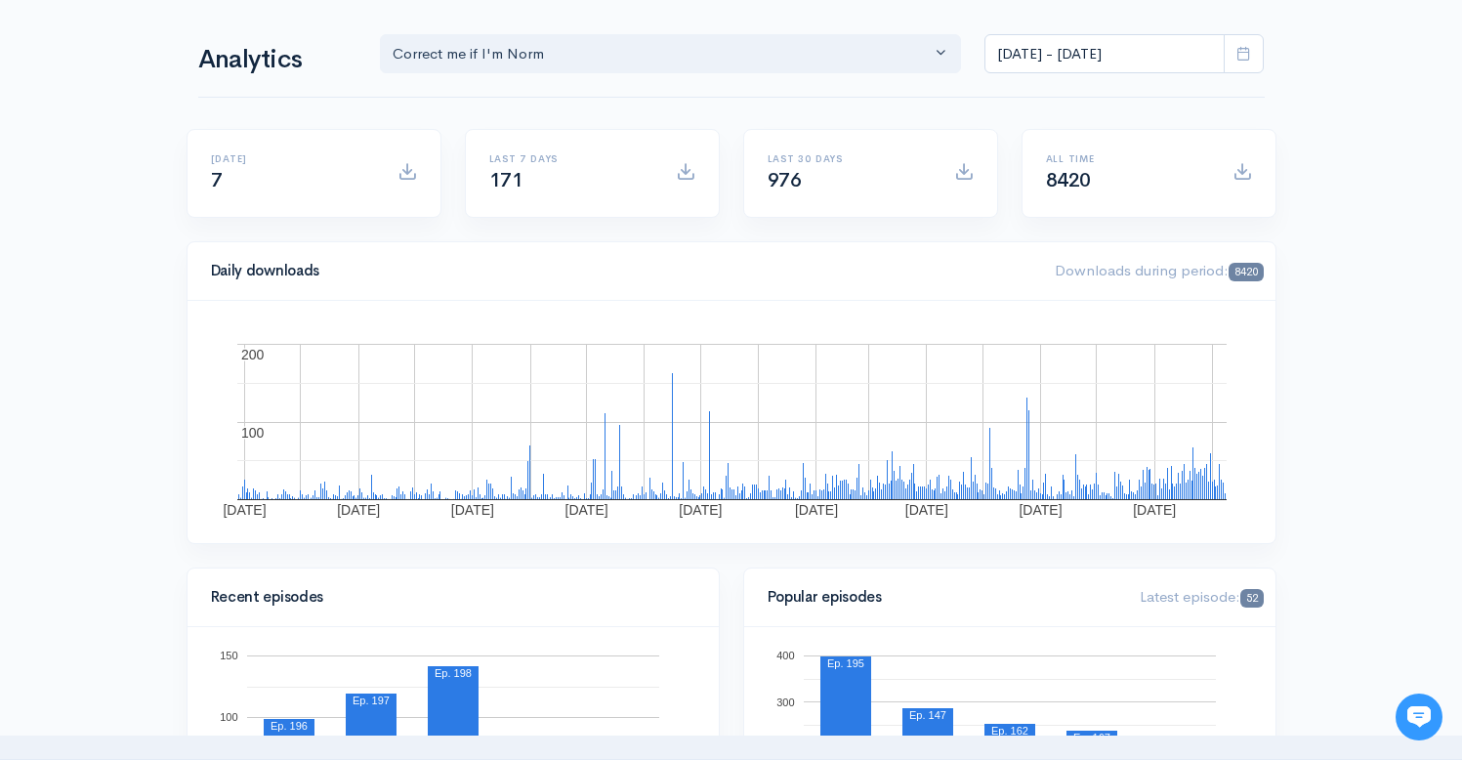
scroll to position [0, 0]
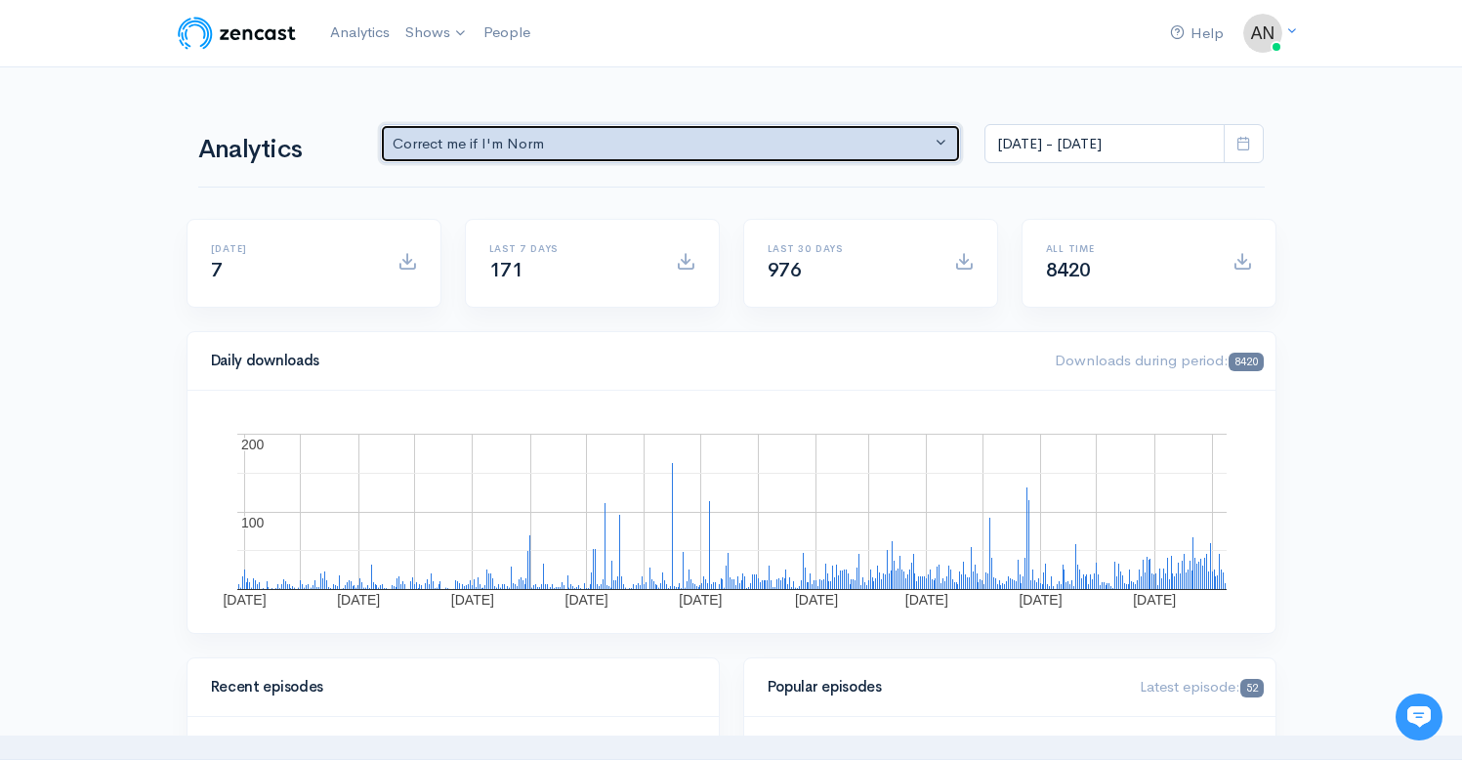
click at [800, 148] on div "Correct me if I'm Norm" at bounding box center [662, 144] width 539 height 22
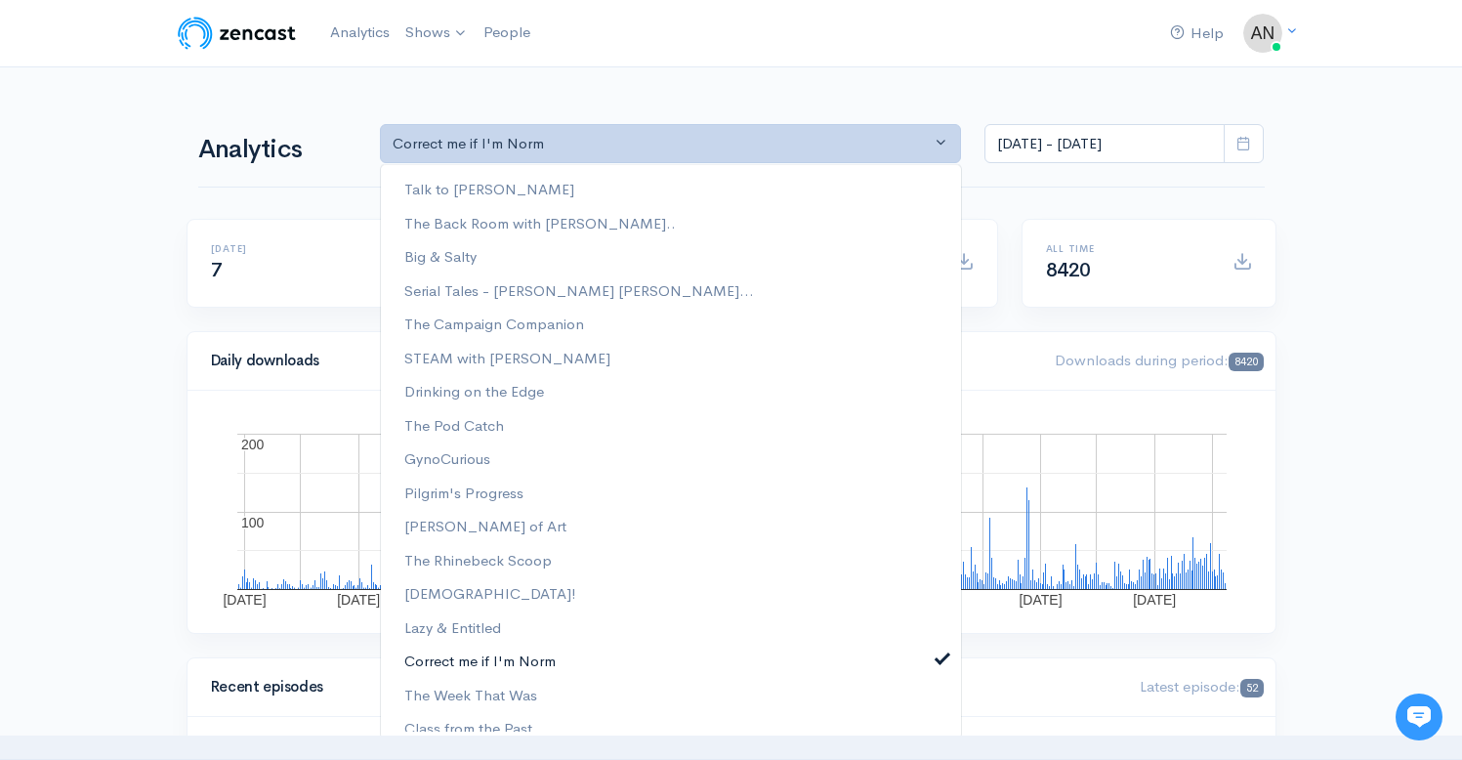
click at [938, 656] on span at bounding box center [942, 655] width 8 height 15
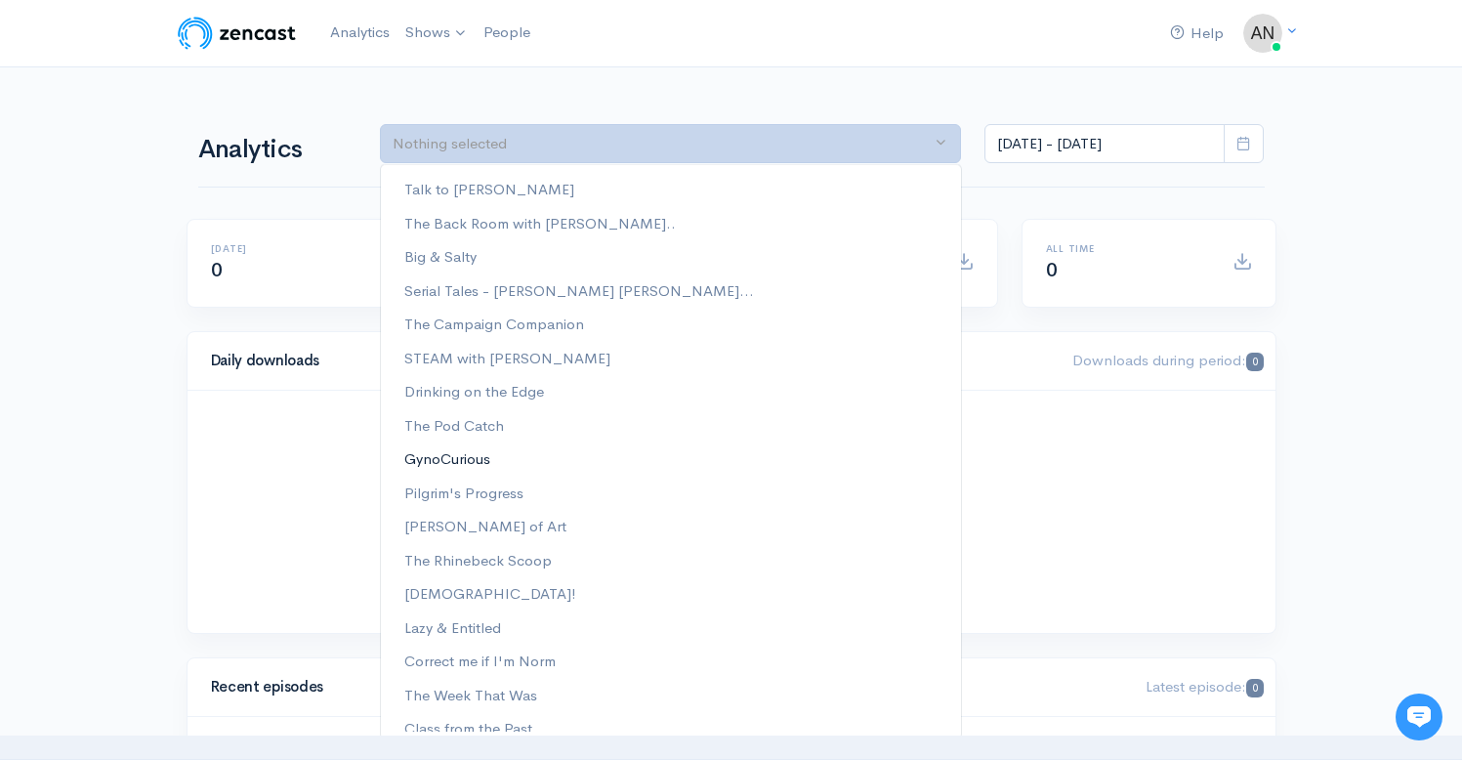
click at [448, 460] on span "GynoCurious" at bounding box center [447, 458] width 86 height 22
select select "12646"
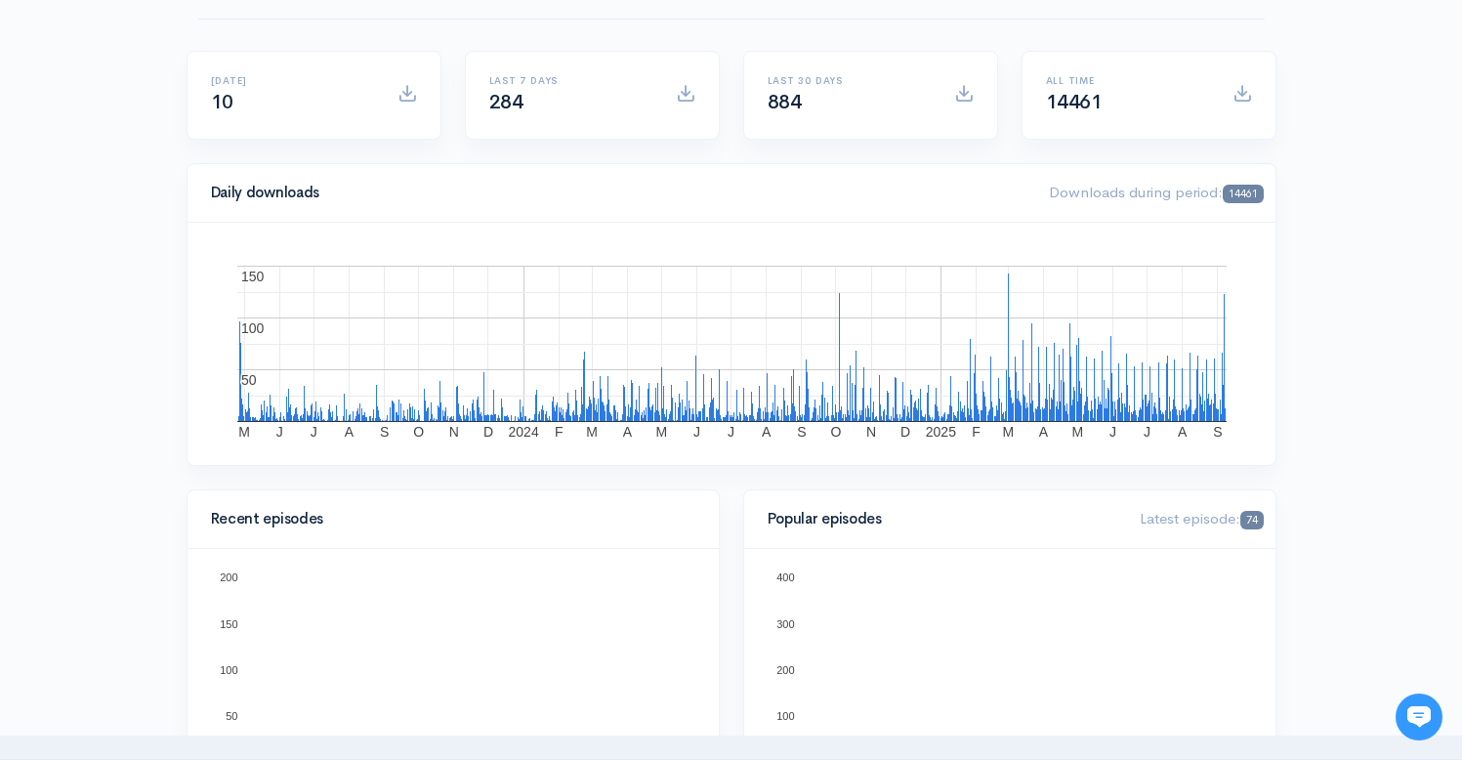
scroll to position [89, 0]
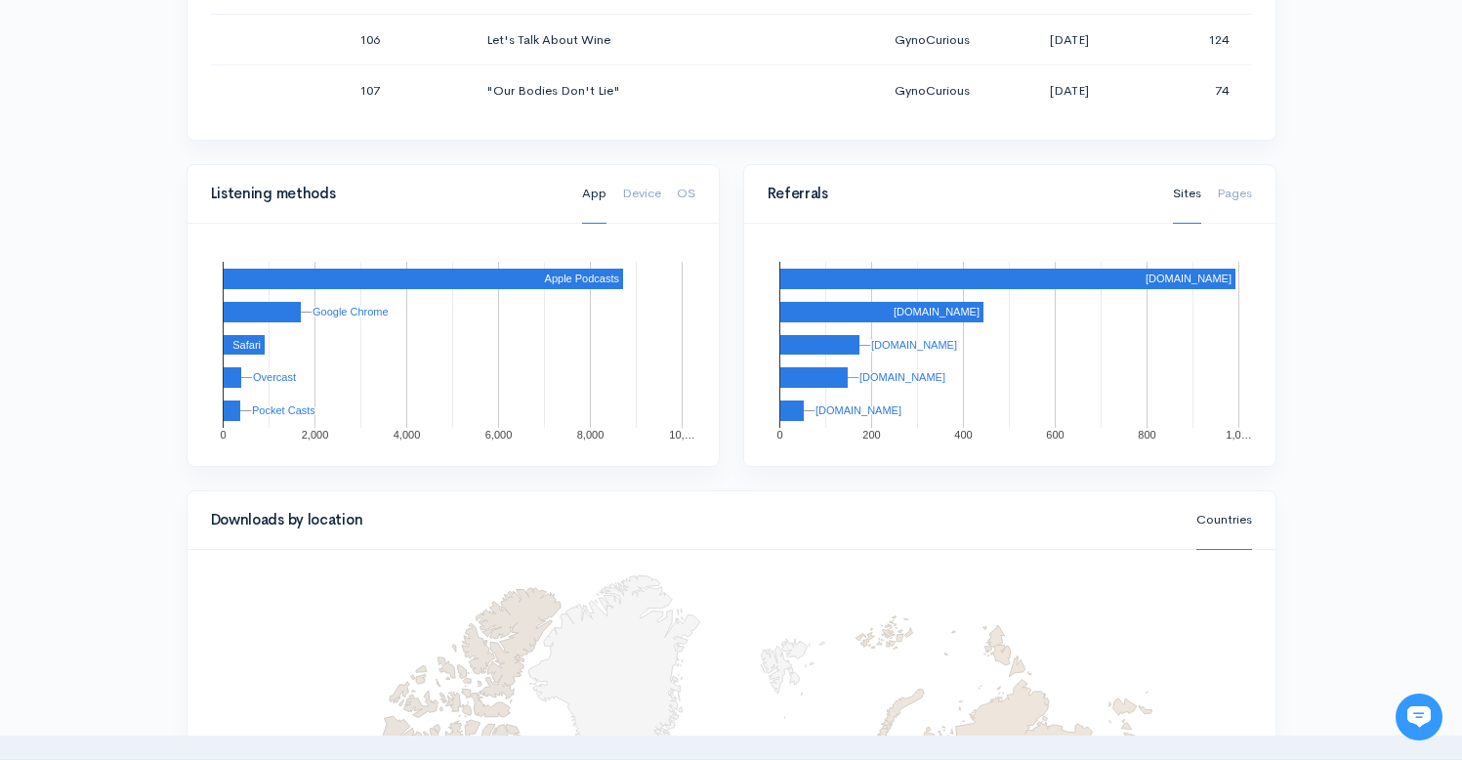
scroll to position [1684, 0]
